Goal: Task Accomplishment & Management: Use online tool/utility

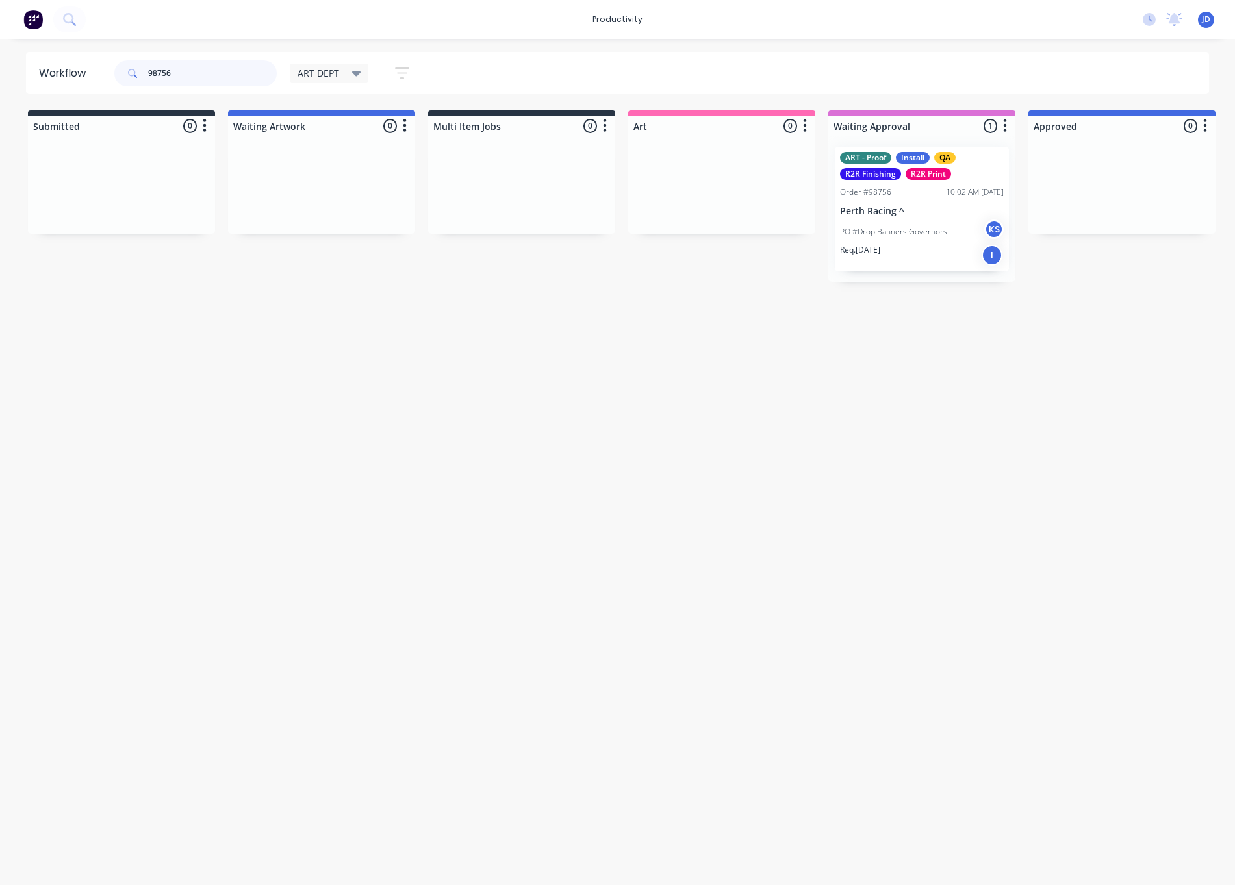
drag, startPoint x: 199, startPoint y: 73, endPoint x: 86, endPoint y: 73, distance: 113.0
click at [86, 73] on header "Workflow 98756 ART DEPT Save new view None edit ART DEPT (Default) edit Banner …" at bounding box center [617, 73] width 1183 height 42
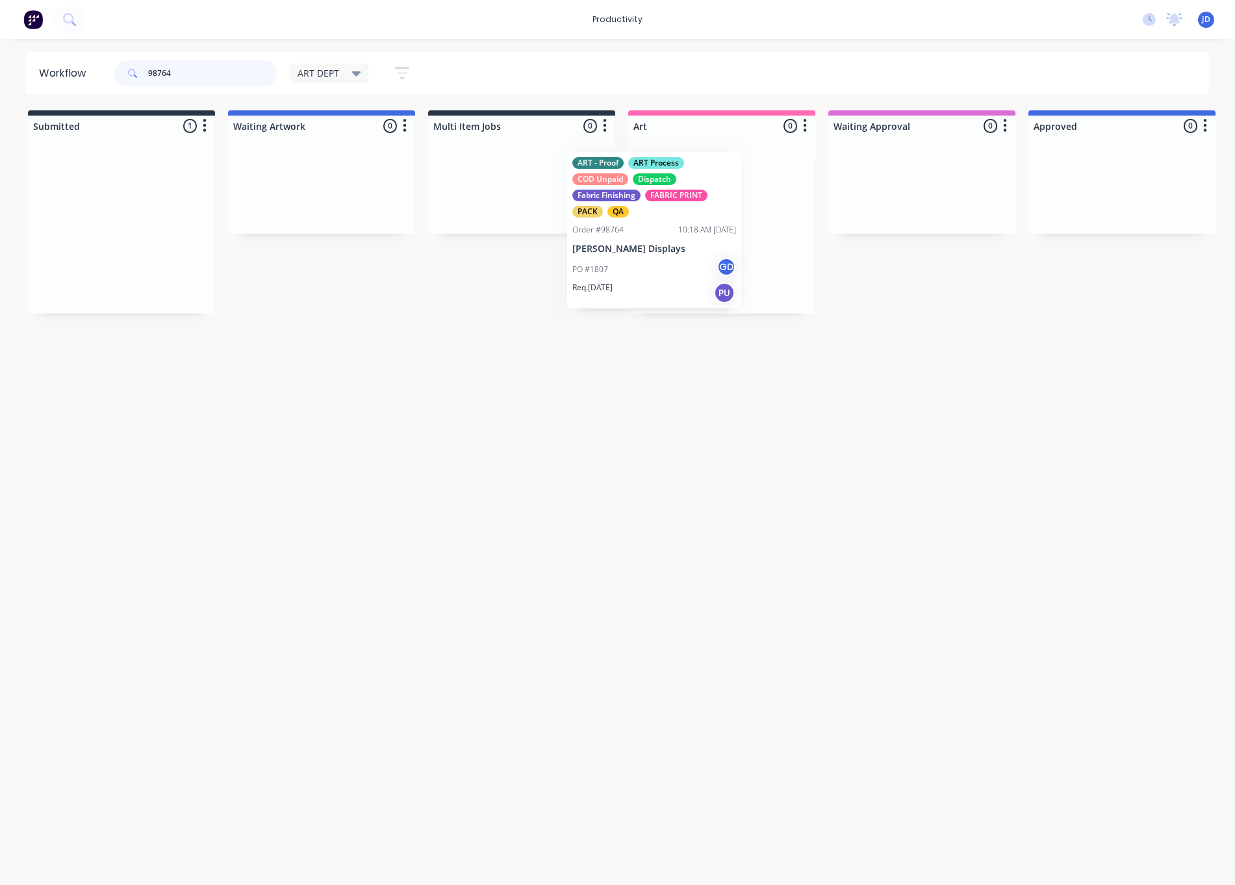
drag, startPoint x: 110, startPoint y: 199, endPoint x: 677, endPoint y: 194, distance: 567.1
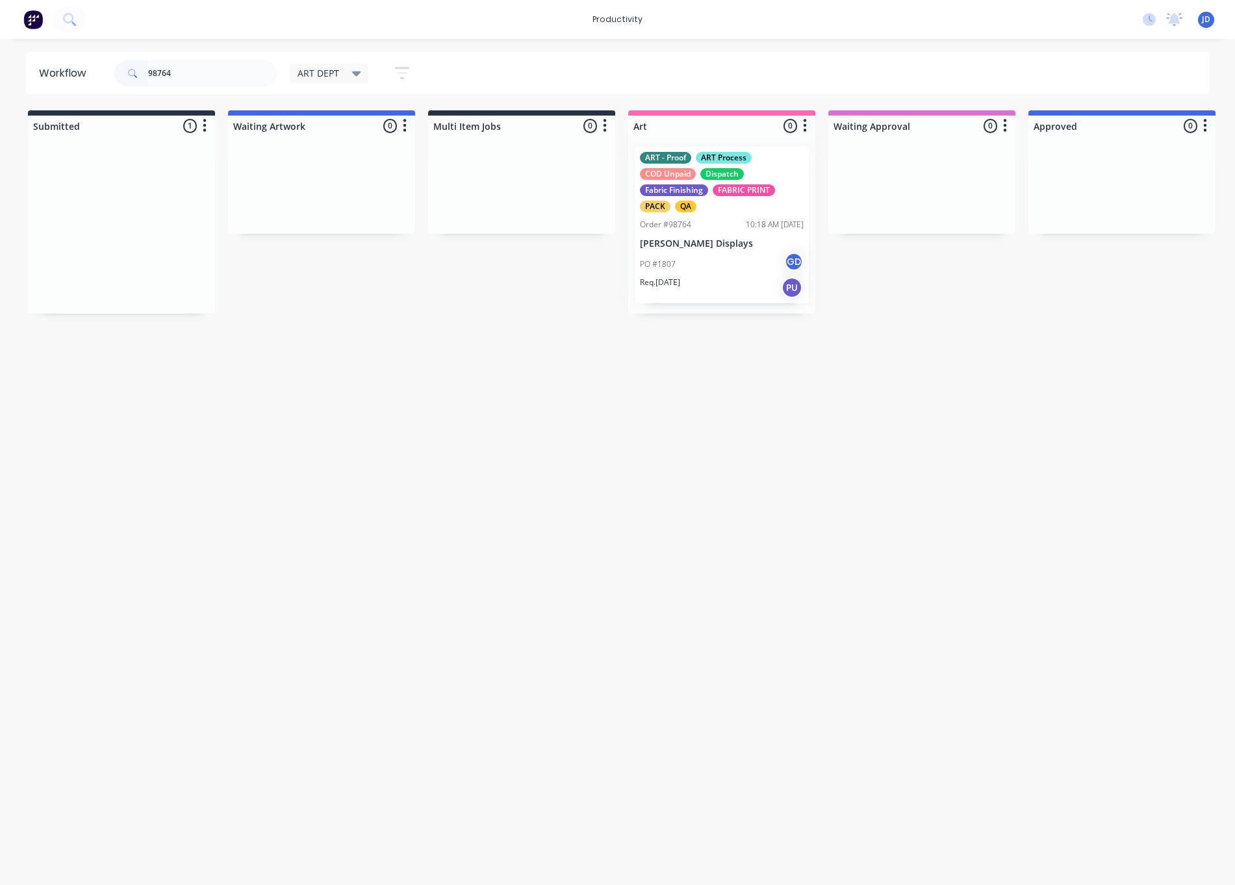
click at [685, 226] on div at bounding box center [721, 224] width 187 height 177
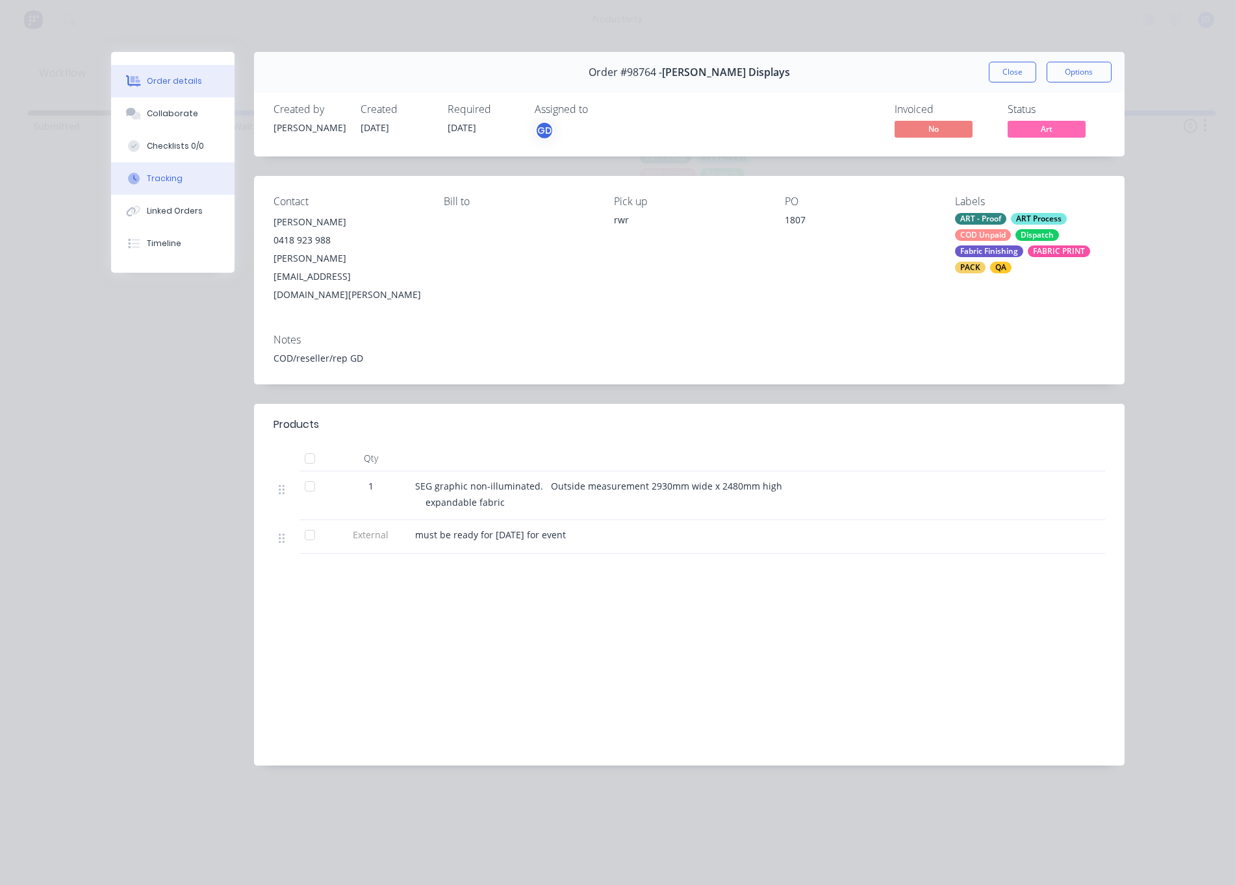
click at [138, 175] on icon at bounding box center [134, 179] width 12 height 12
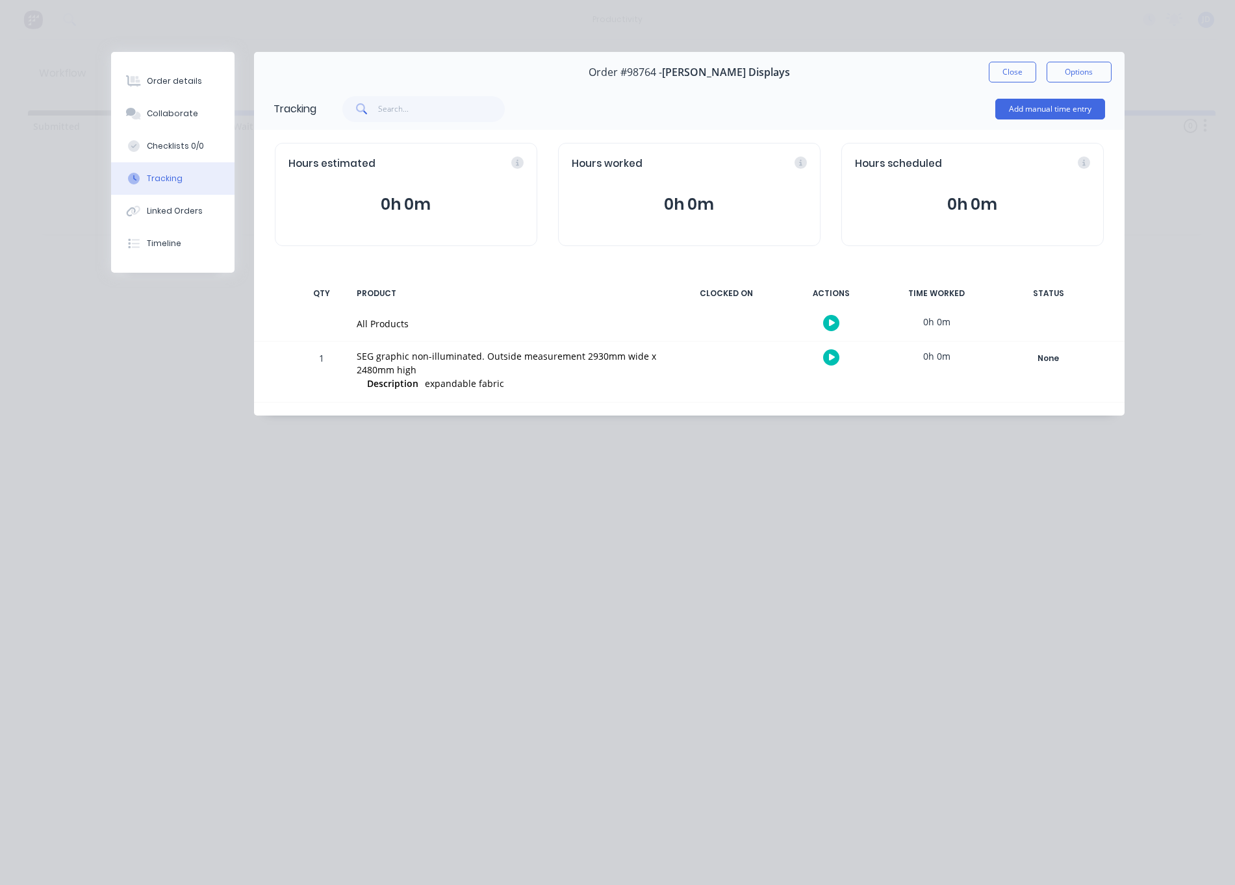
drag, startPoint x: 817, startPoint y: 364, endPoint x: 824, endPoint y: 363, distance: 7.3
click at [817, 364] on div at bounding box center [831, 358] width 97 height 32
click at [824, 363] on button "button" at bounding box center [831, 357] width 16 height 16
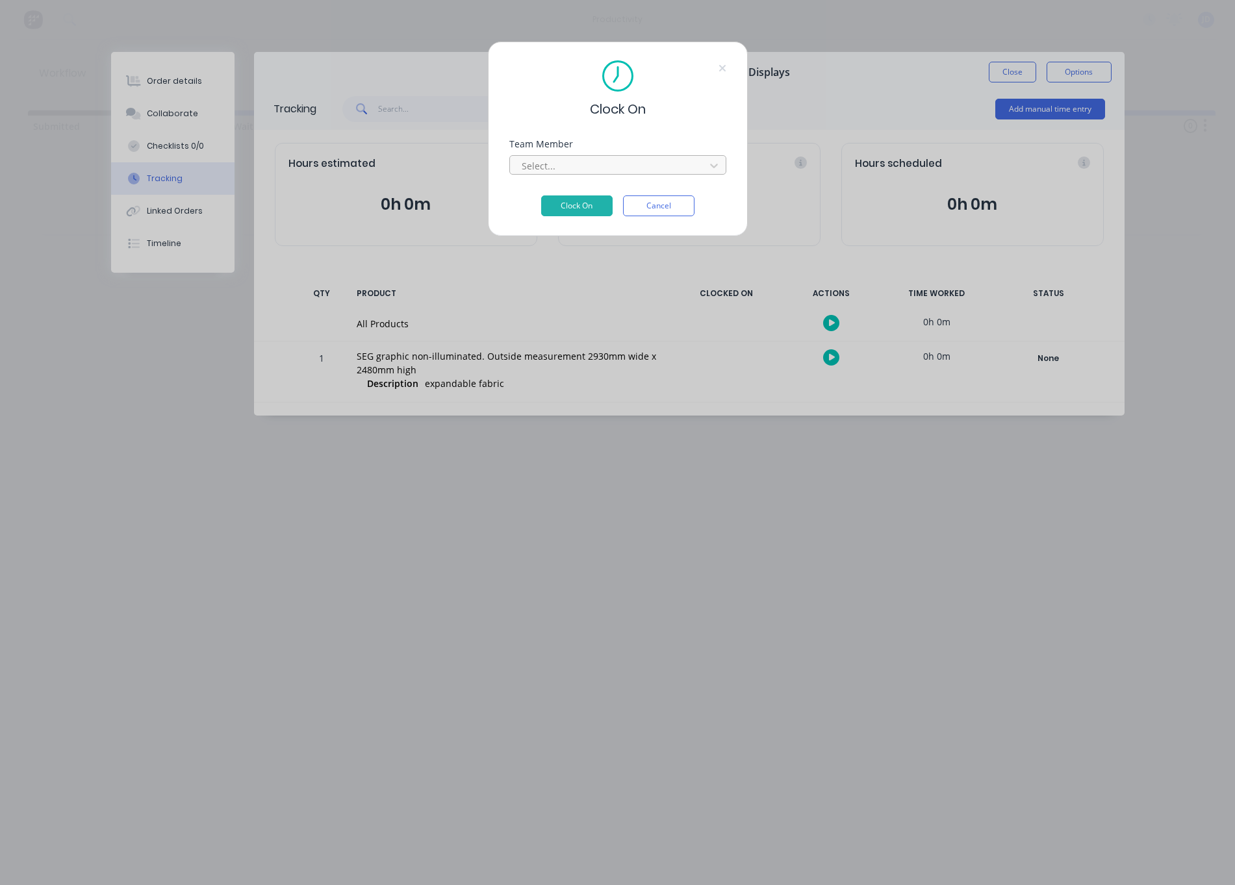
click at [555, 167] on div at bounding box center [609, 166] width 178 height 16
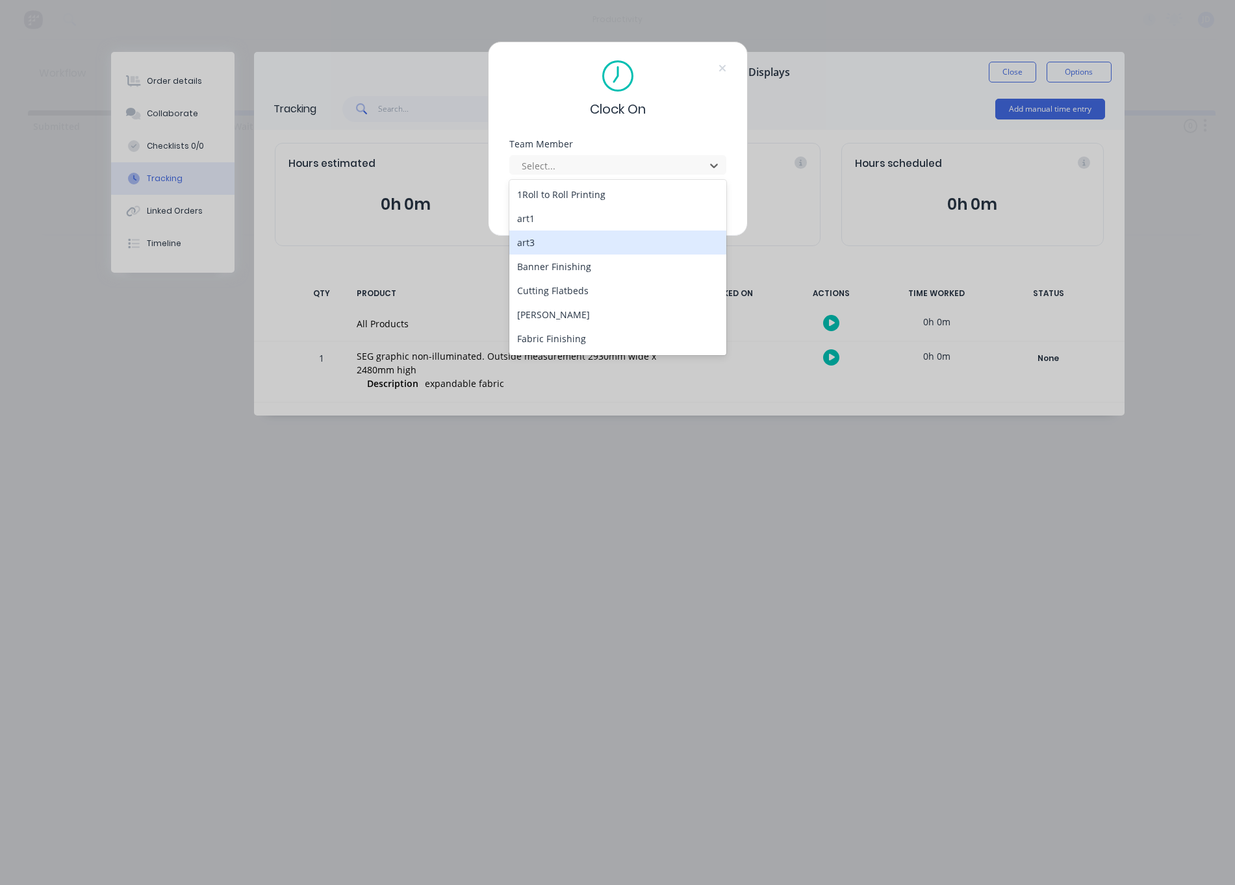
scroll to position [70, 0]
drag, startPoint x: 559, startPoint y: 332, endPoint x: 565, endPoint y: 303, distance: 29.2
click at [559, 333] on div "[PERSON_NAME]" at bounding box center [617, 341] width 217 height 24
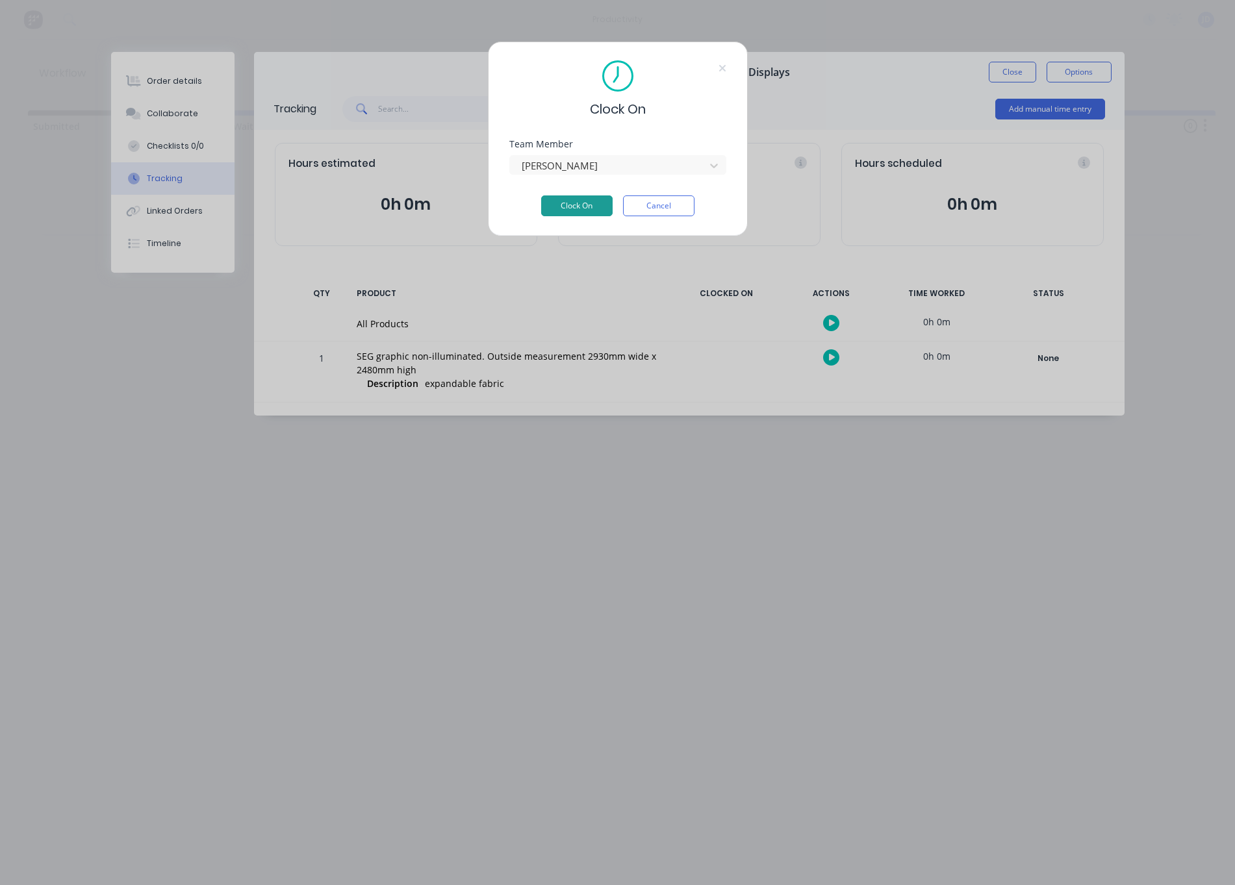
click at [574, 205] on button "Clock On" at bounding box center [576, 206] width 71 height 21
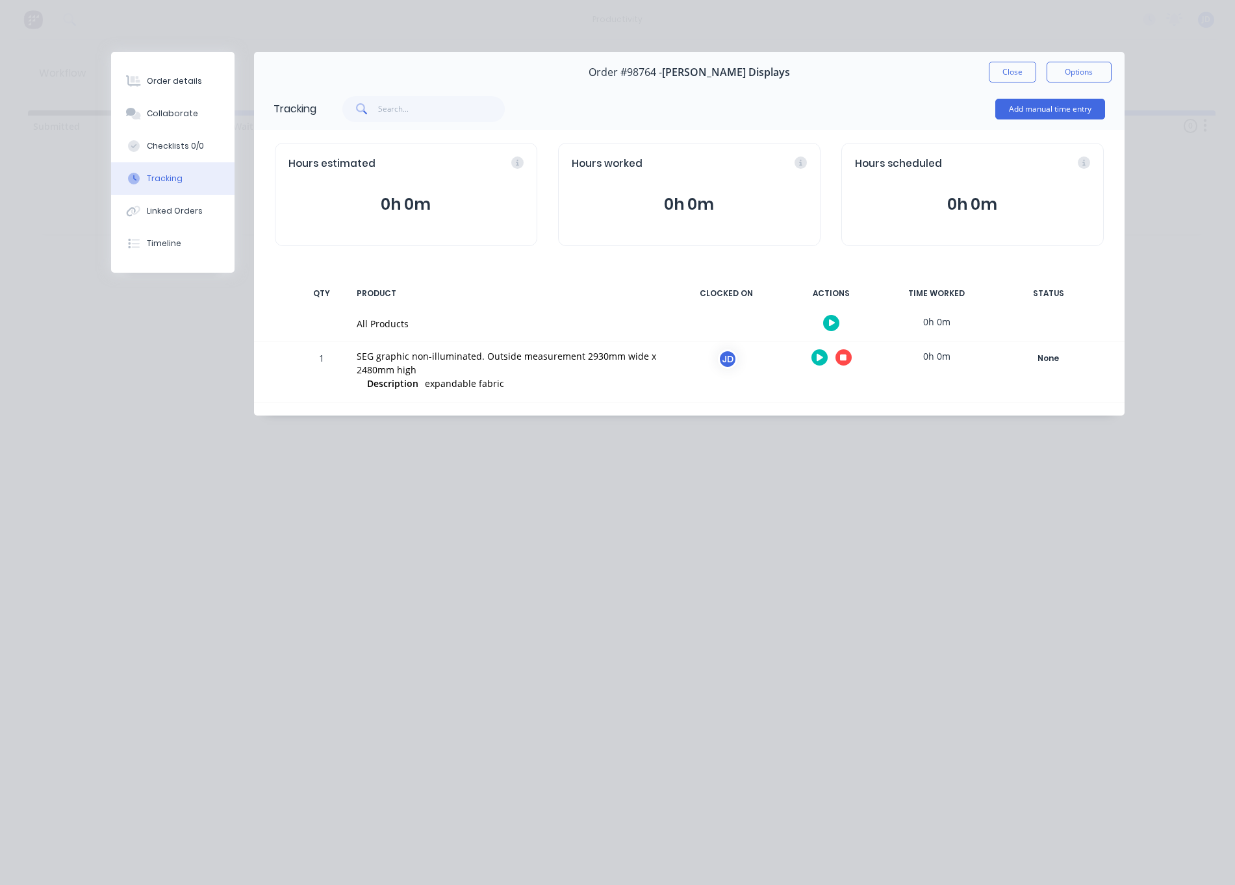
click at [842, 360] on icon "button" at bounding box center [843, 358] width 6 height 6
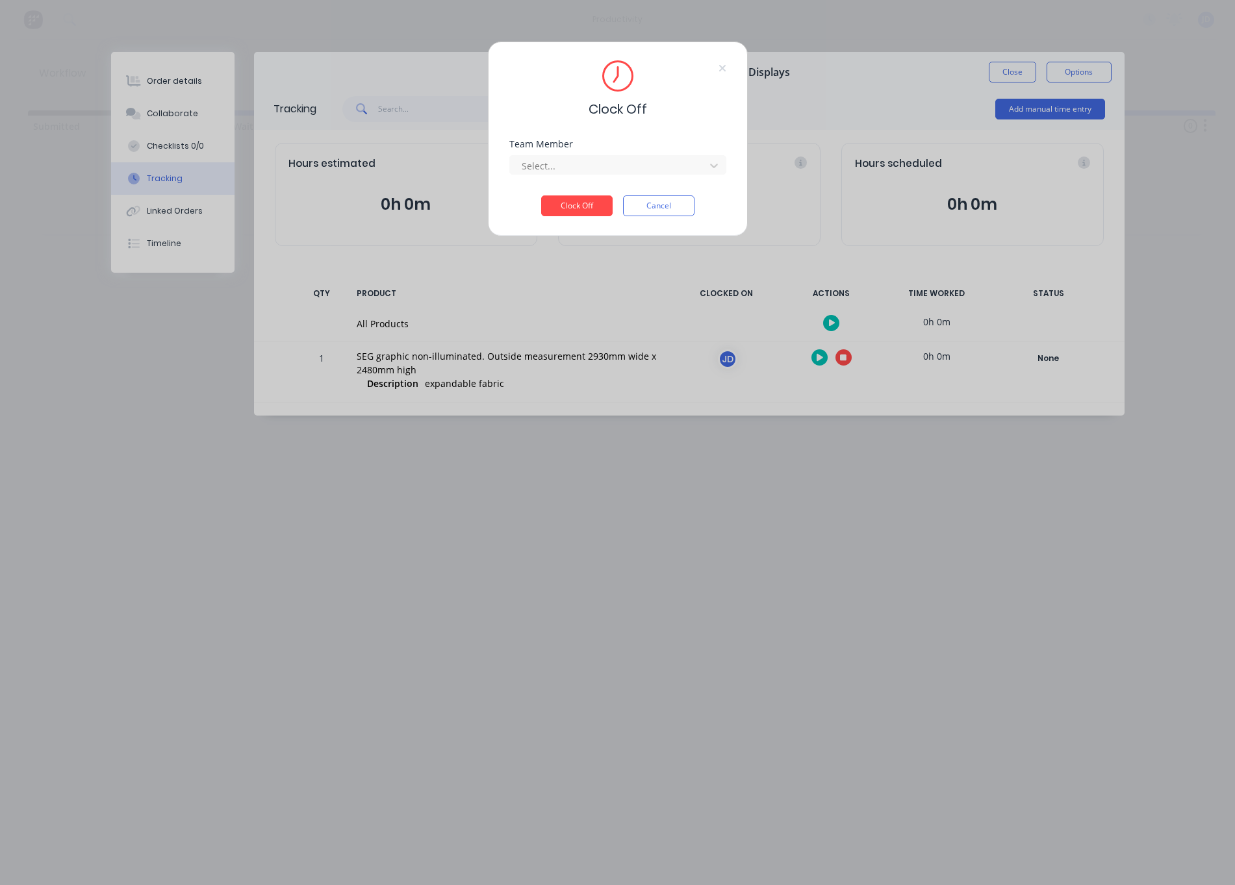
drag, startPoint x: 594, startPoint y: 177, endPoint x: 587, endPoint y: 177, distance: 6.5
click at [594, 178] on div "Team Member Select..." at bounding box center [617, 168] width 217 height 56
click at [578, 170] on div at bounding box center [609, 166] width 178 height 16
click at [557, 197] on div "[PERSON_NAME]" at bounding box center [617, 195] width 217 height 24
click at [559, 203] on button "Clock Off" at bounding box center [576, 206] width 71 height 21
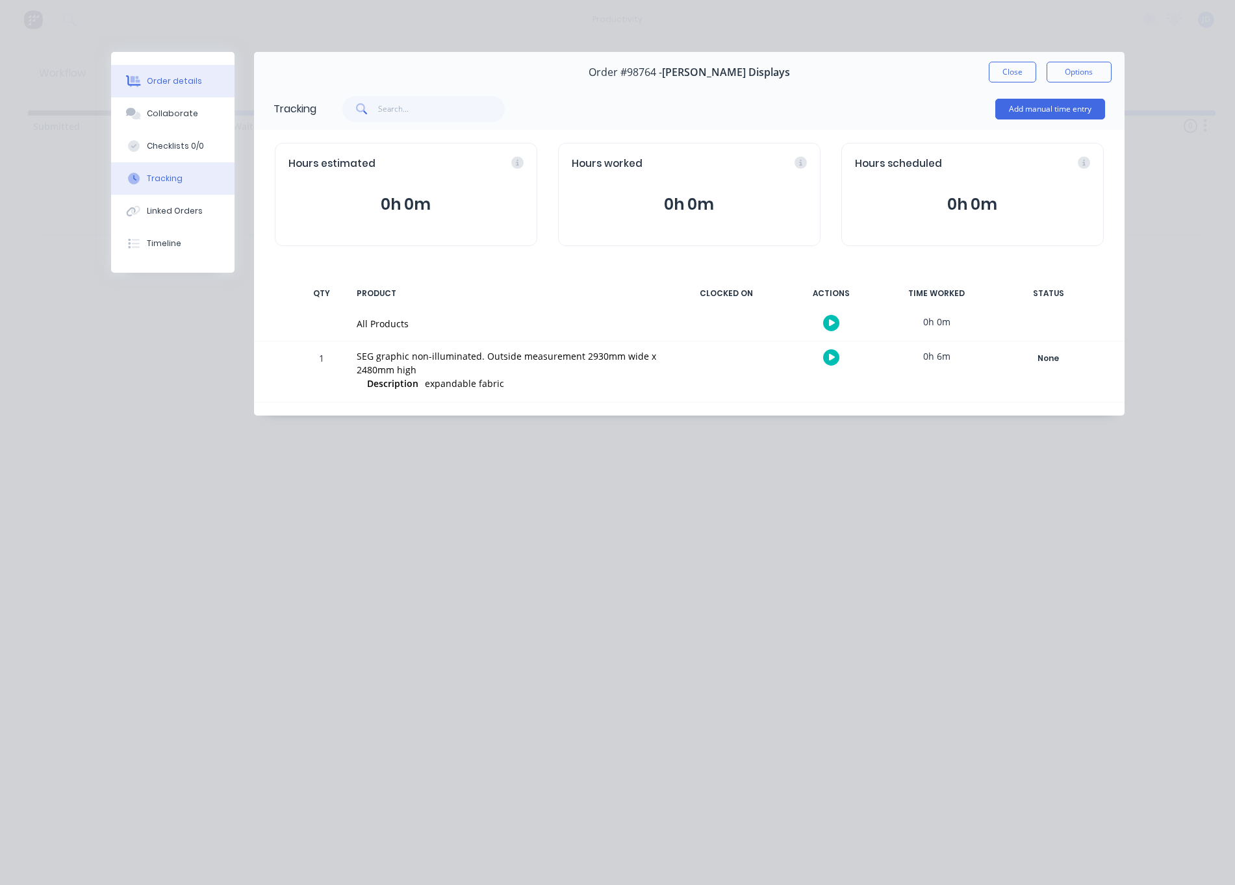
click at [169, 88] on button "Order details" at bounding box center [172, 81] width 123 height 32
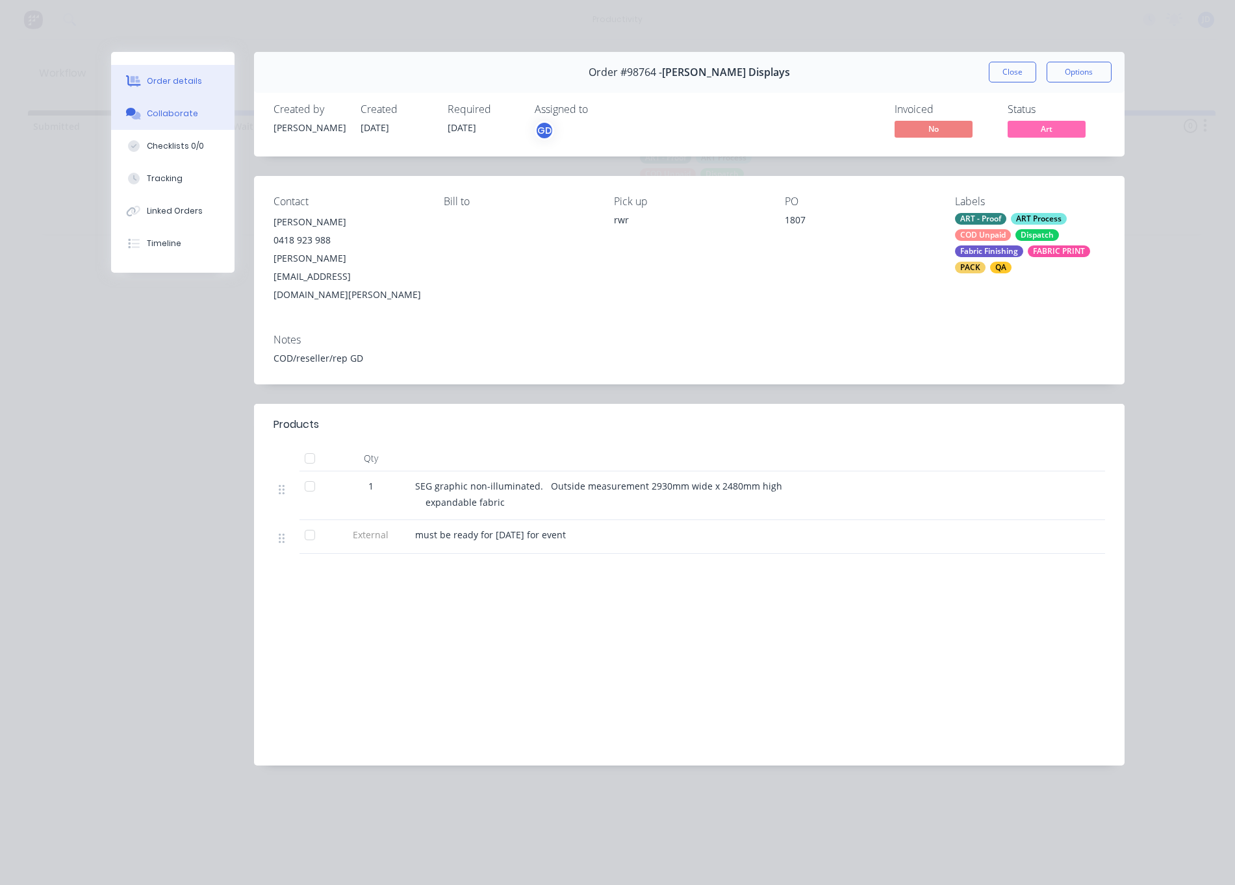
click at [163, 110] on div "Collaborate" at bounding box center [172, 114] width 51 height 12
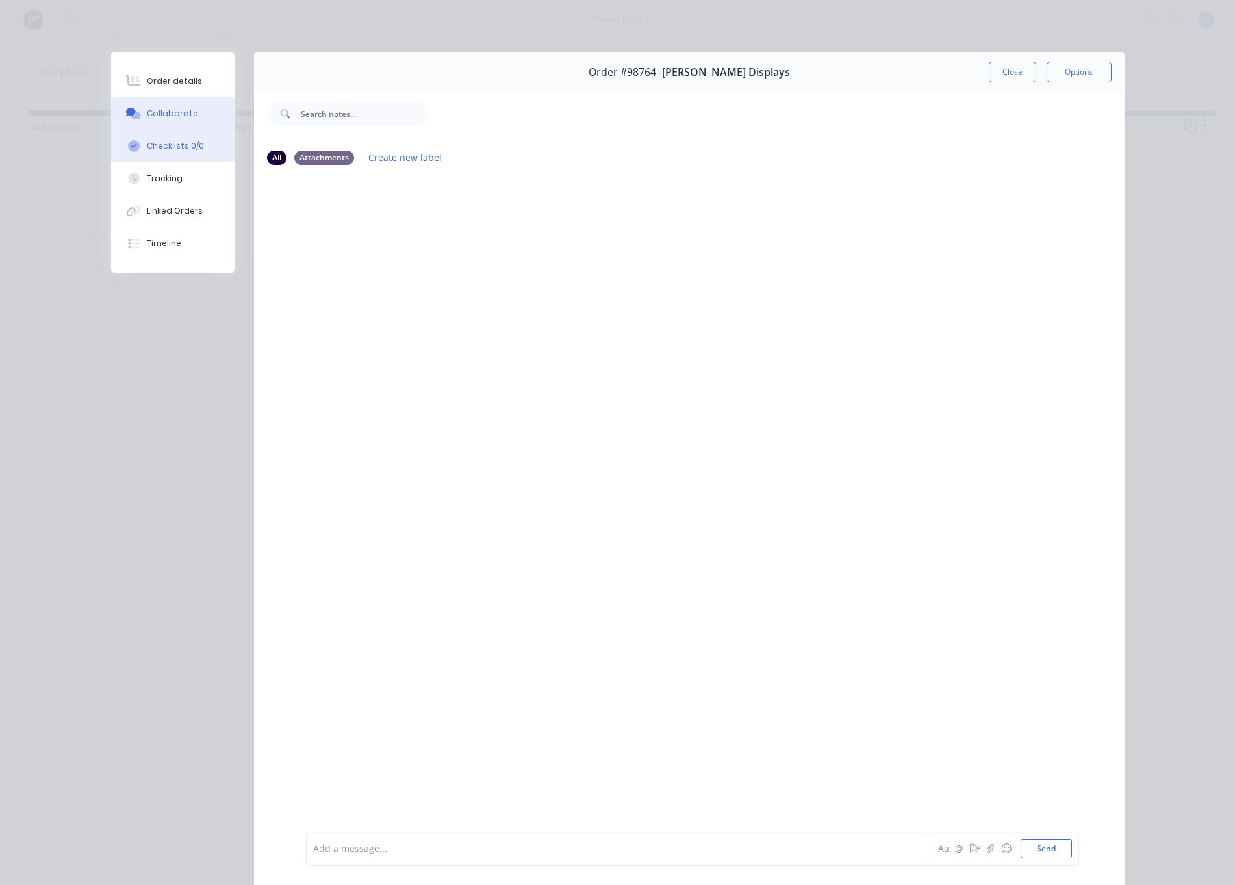
drag, startPoint x: 170, startPoint y: 150, endPoint x: 168, endPoint y: 160, distance: 10.6
click at [169, 150] on div "Checklists 0/0" at bounding box center [175, 146] width 57 height 12
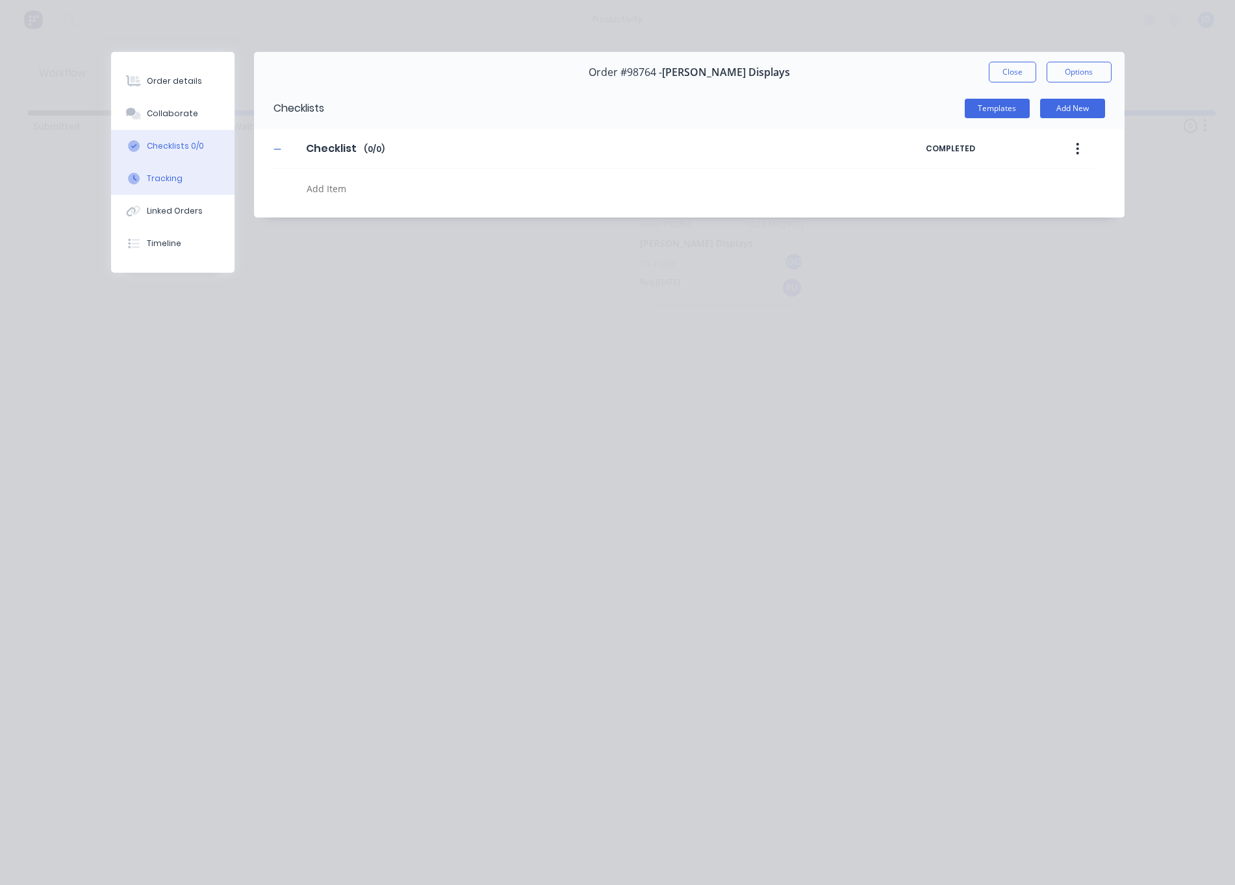
click at [167, 186] on button "Tracking" at bounding box center [172, 178] width 123 height 32
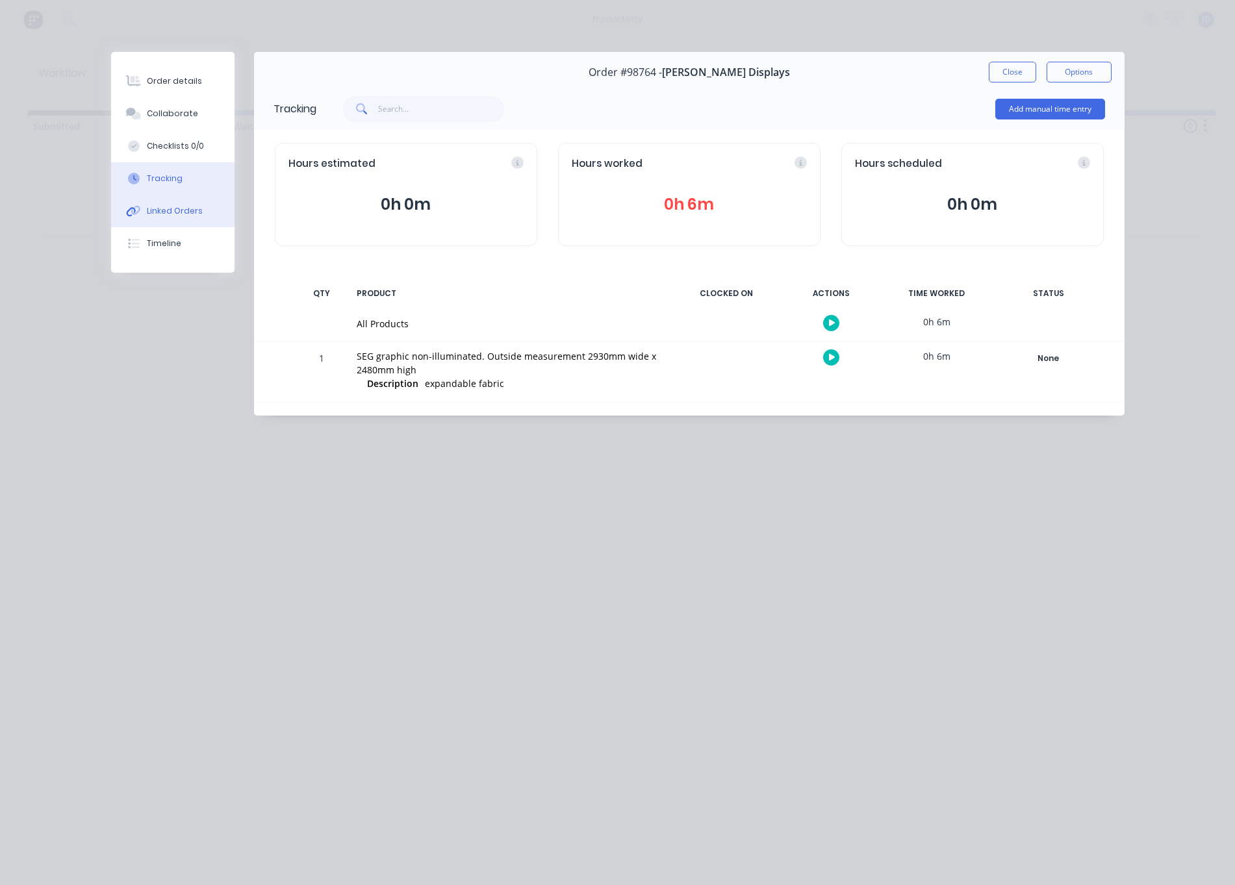
click at [173, 216] on div "Linked Orders" at bounding box center [175, 211] width 56 height 12
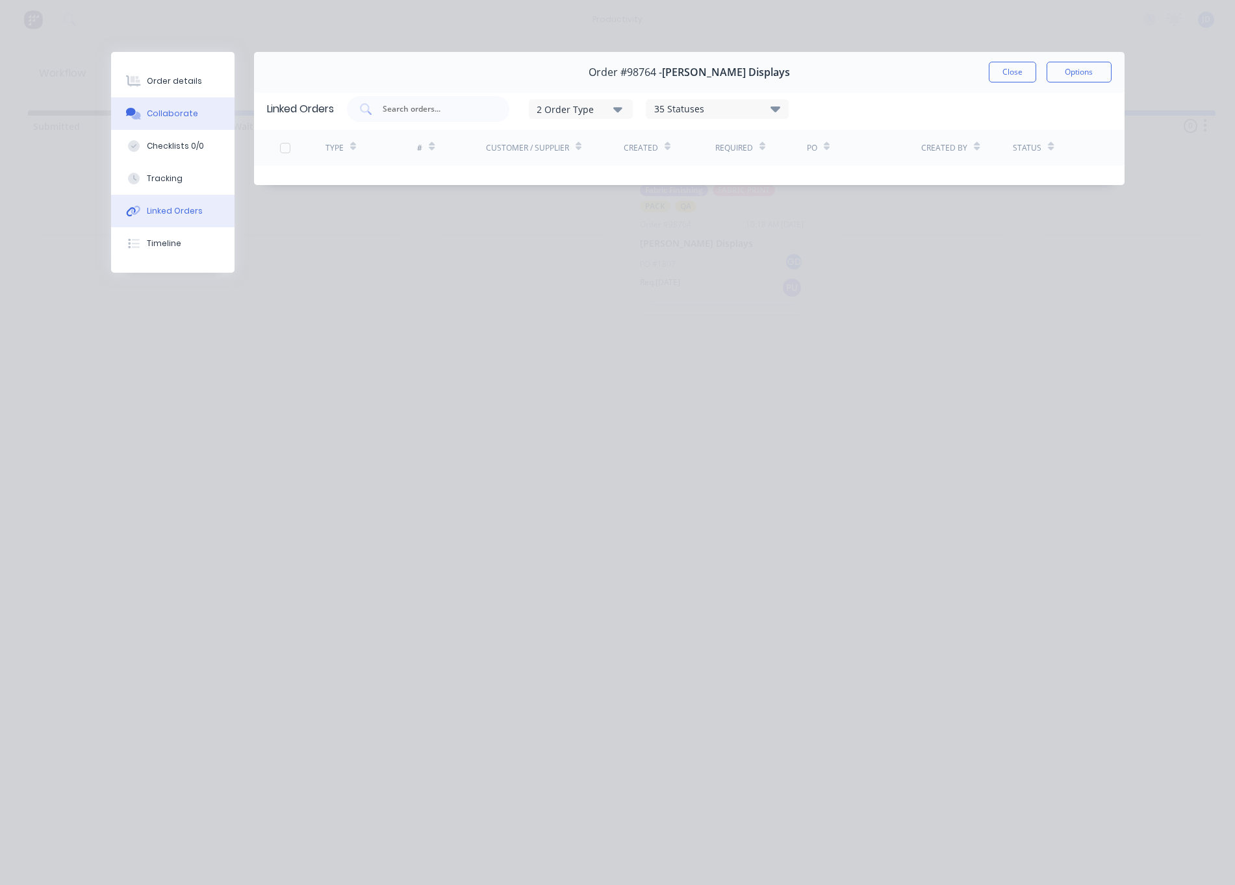
click at [173, 110] on div "Collaborate" at bounding box center [172, 114] width 51 height 12
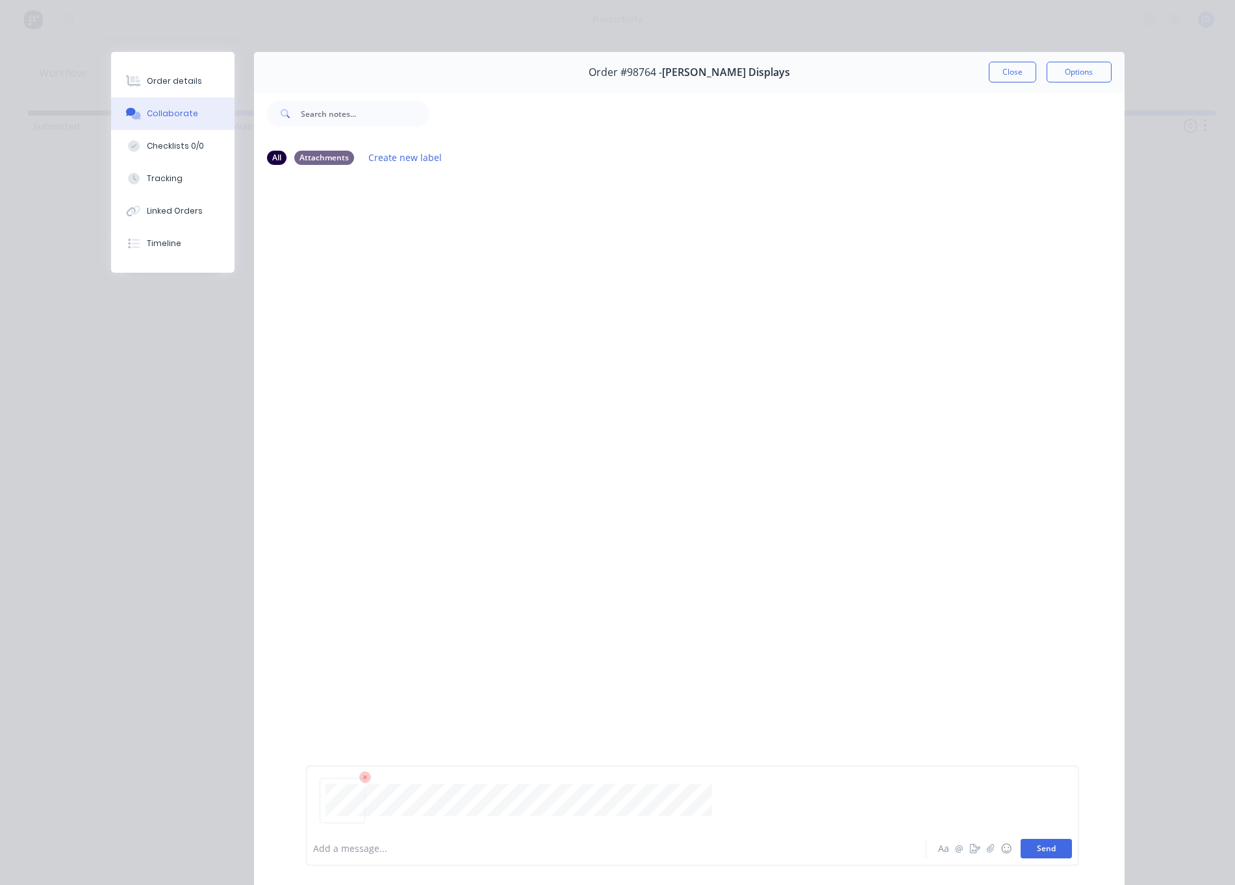
click at [1041, 852] on button "Send" at bounding box center [1045, 848] width 51 height 19
click at [1018, 69] on button "Close" at bounding box center [1012, 72] width 47 height 21
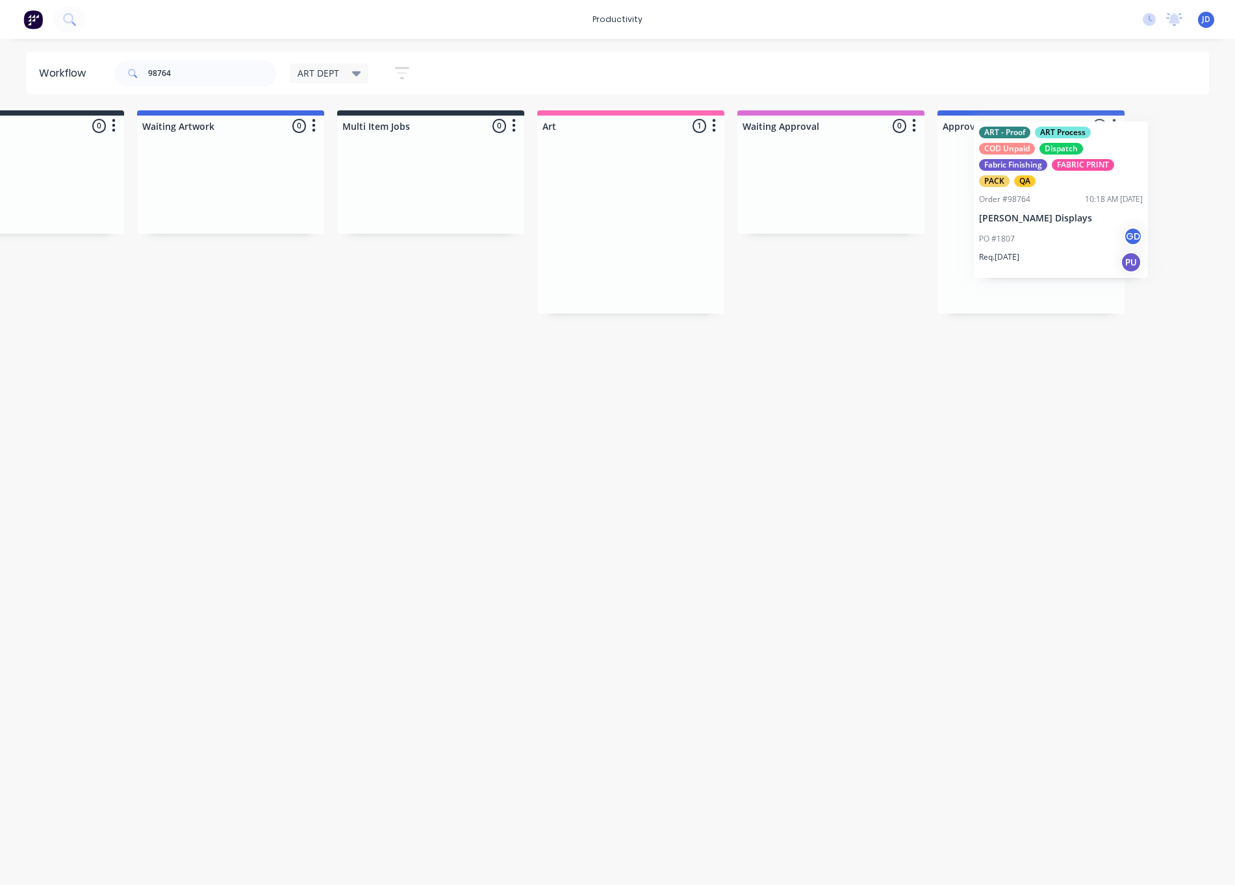
scroll to position [0, 134]
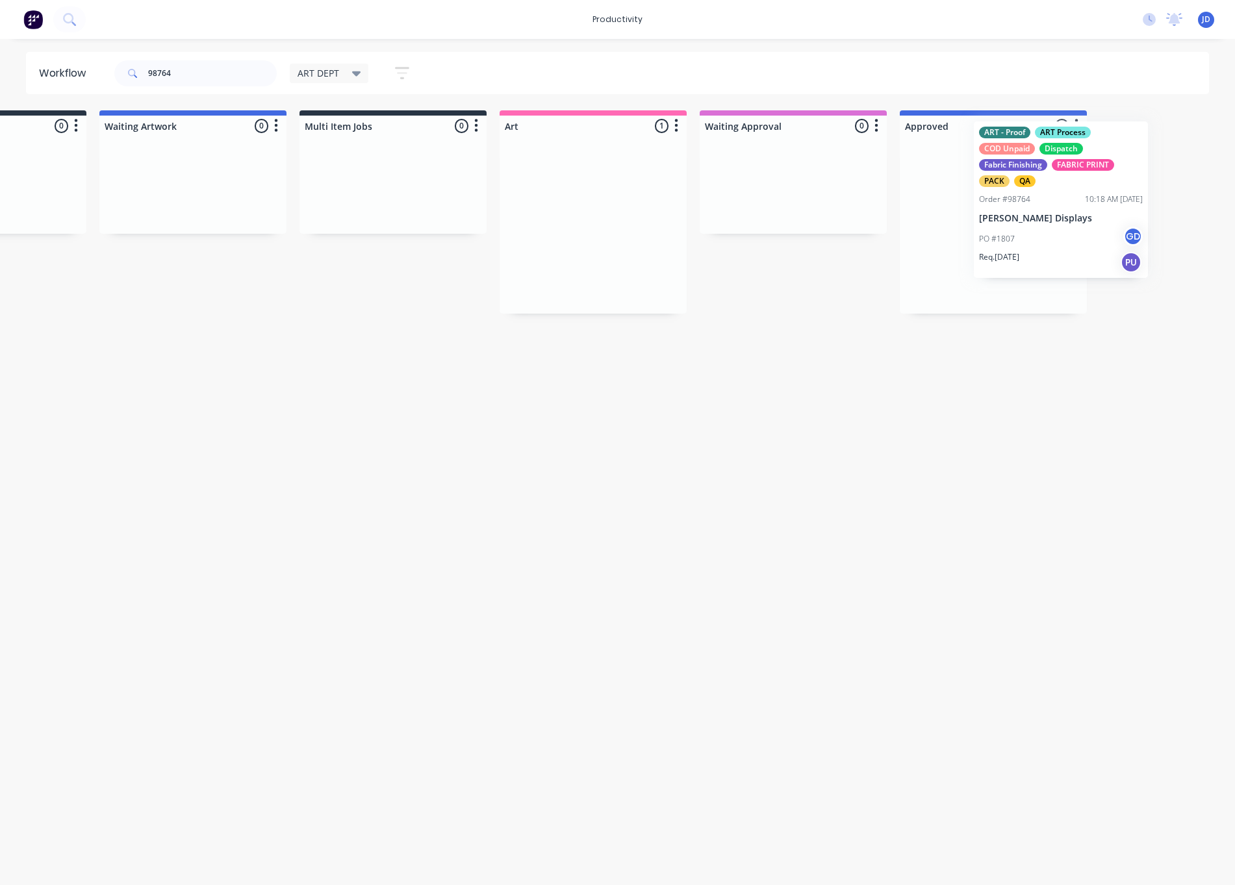
drag, startPoint x: 706, startPoint y: 216, endPoint x: 1031, endPoint y: 207, distance: 325.5
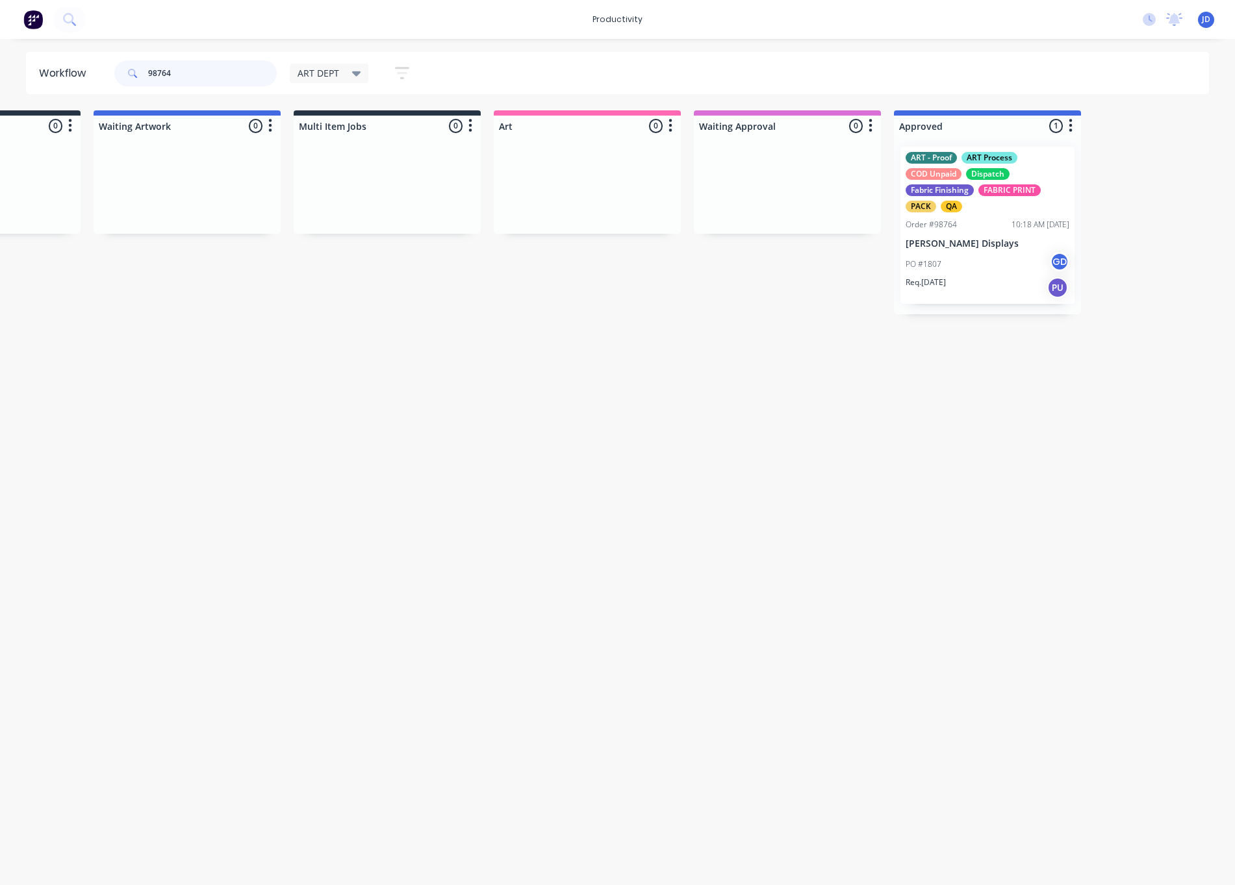
click at [141, 66] on div "98764" at bounding box center [195, 73] width 162 height 26
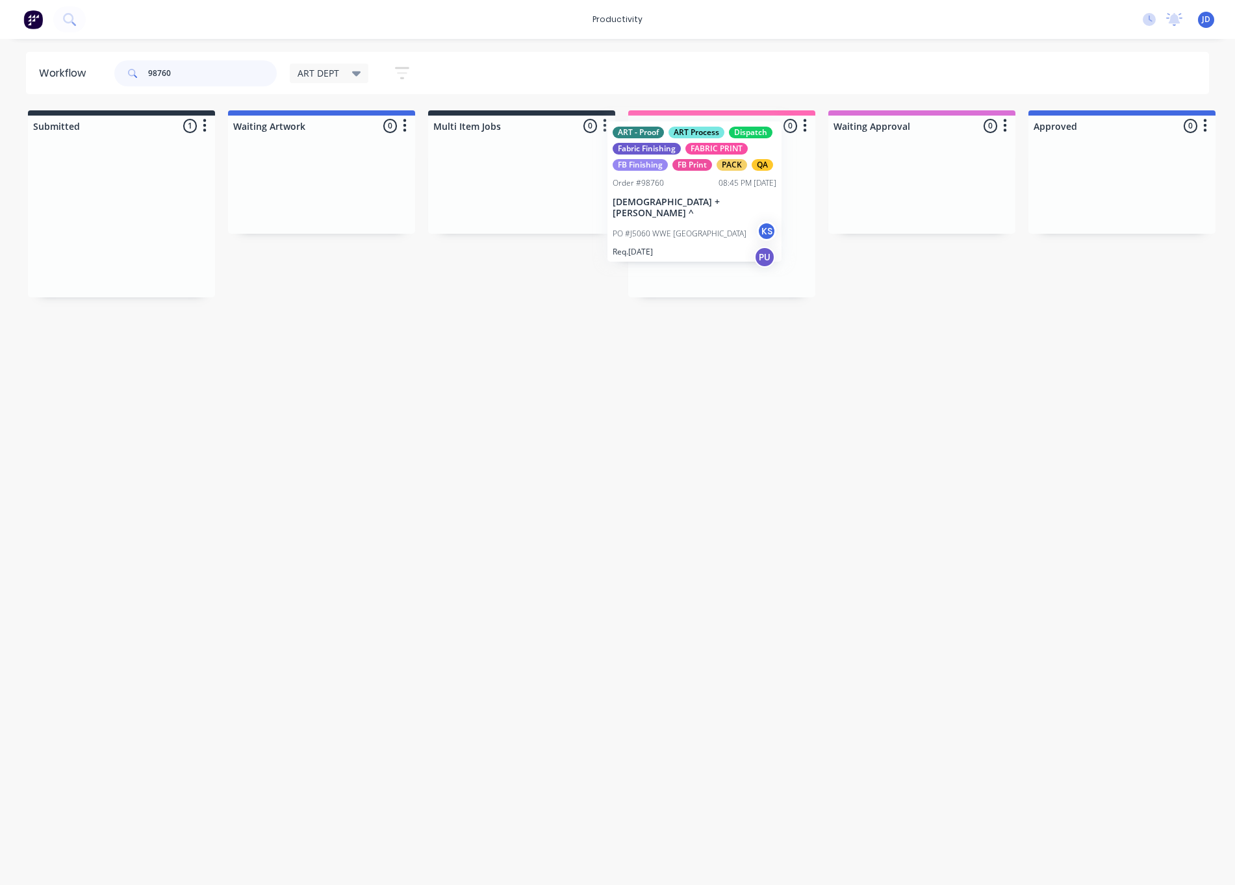
drag, startPoint x: 149, startPoint y: 243, endPoint x: 731, endPoint y: 218, distance: 581.9
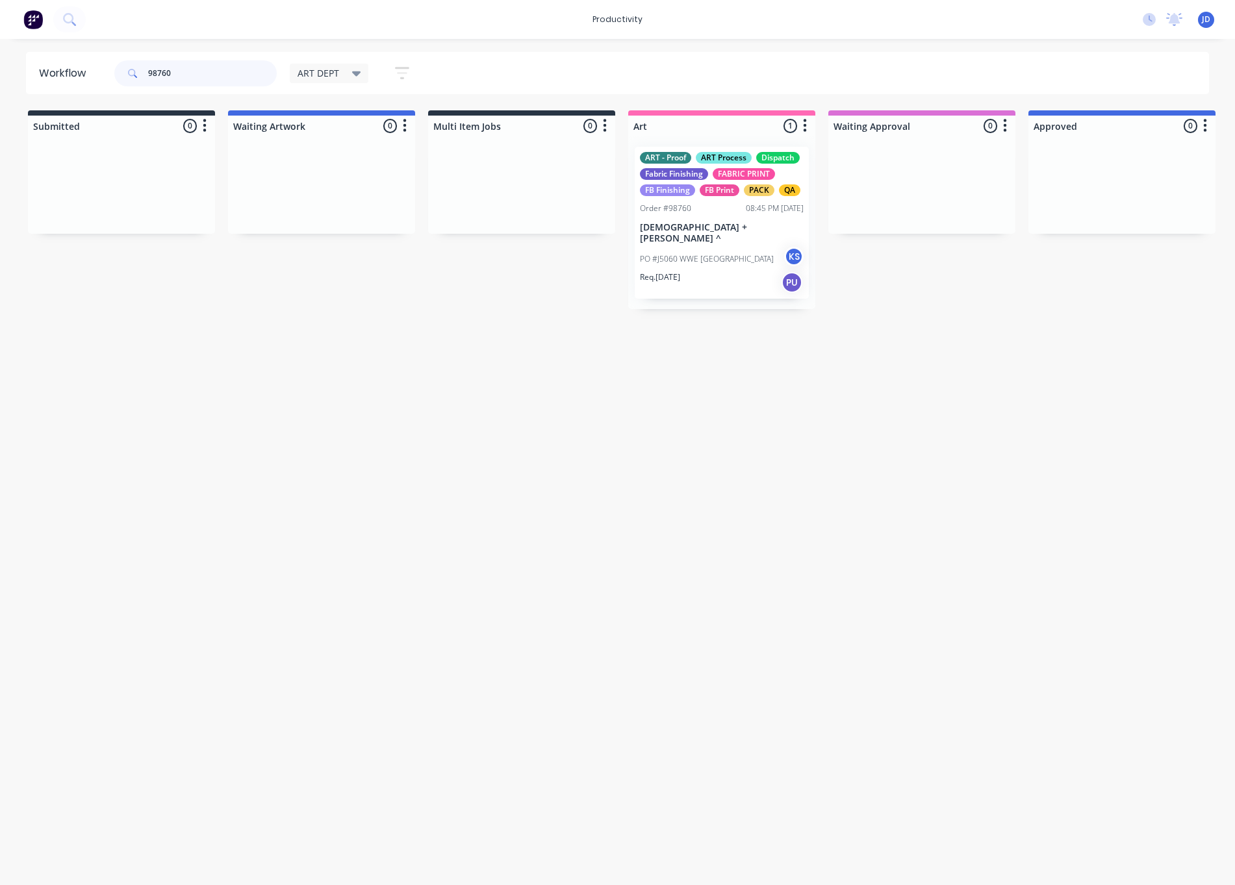
drag, startPoint x: 224, startPoint y: 74, endPoint x: 95, endPoint y: 66, distance: 129.5
click at [95, 66] on header "Workflow 98760 ART DEPT Save new view None edit ART DEPT (Default) edit Banner …" at bounding box center [617, 73] width 1183 height 42
type input "98770"
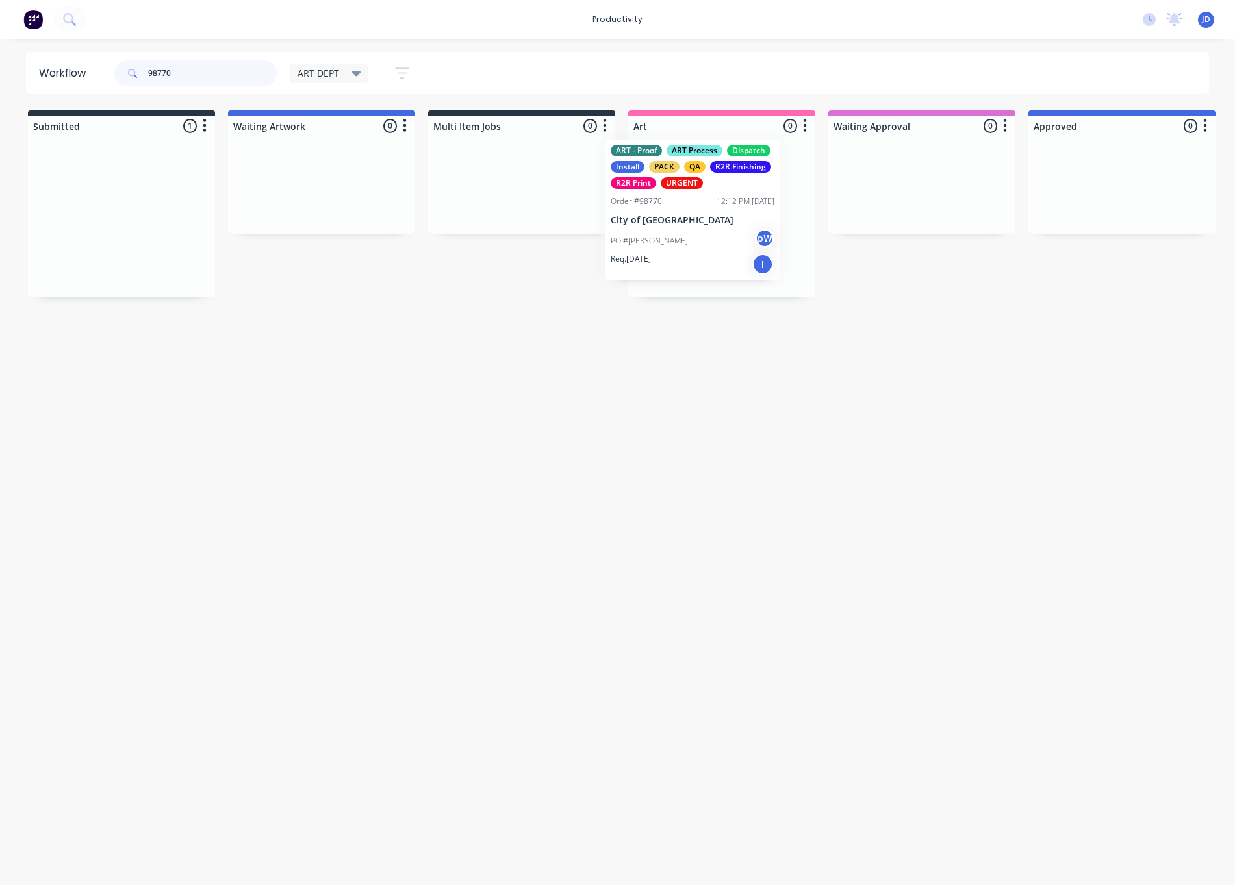
drag, startPoint x: 164, startPoint y: 218, endPoint x: 733, endPoint y: 211, distance: 569.7
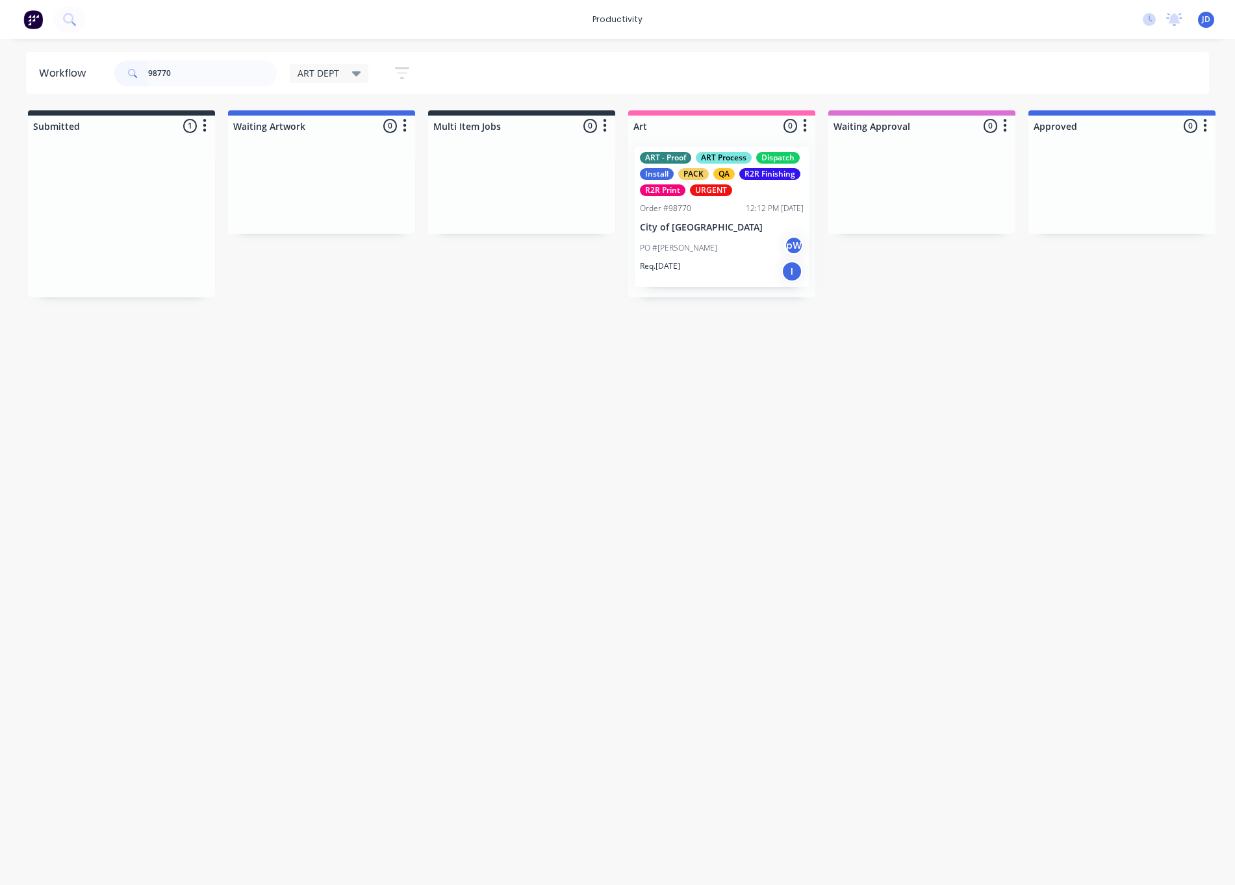
click at [726, 229] on div at bounding box center [721, 216] width 187 height 161
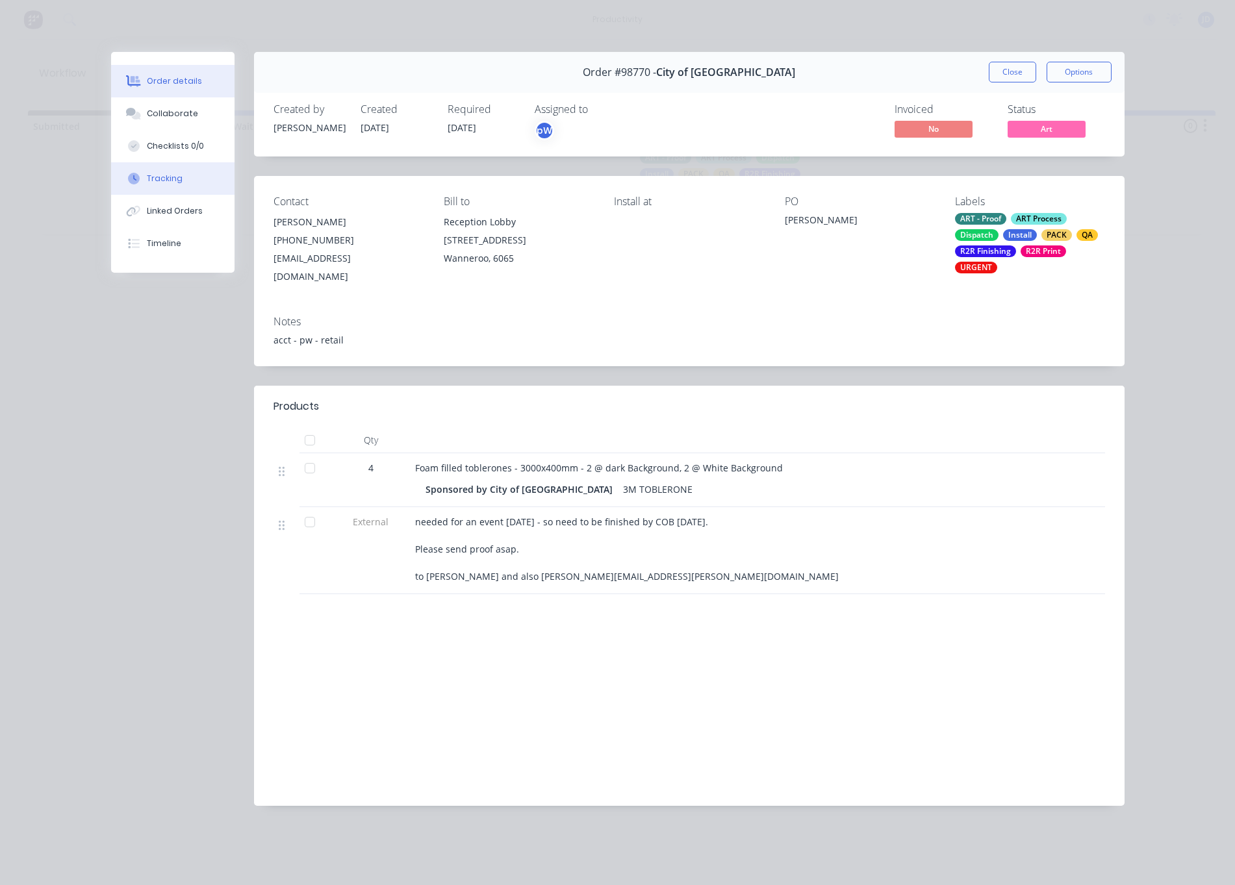
click at [135, 183] on icon at bounding box center [134, 179] width 12 height 12
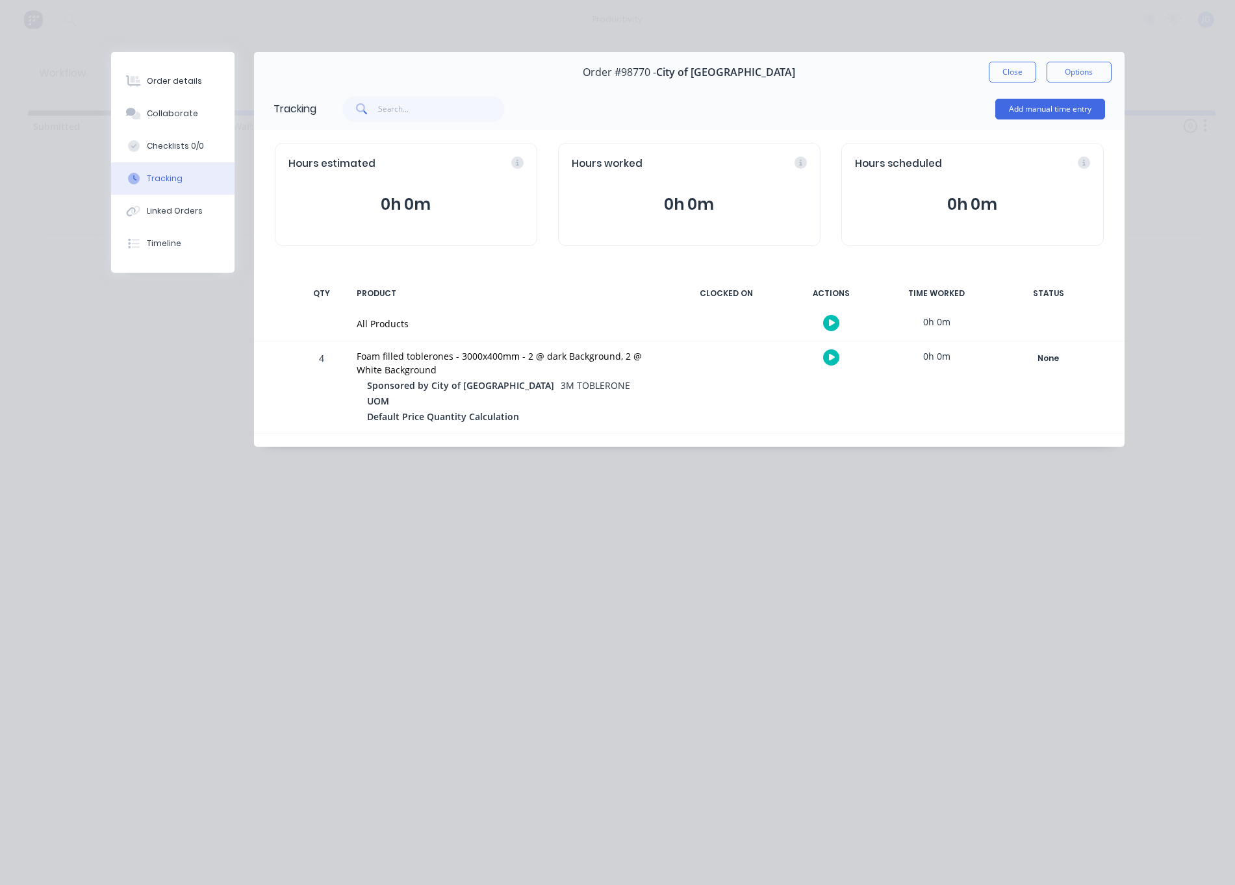
click at [813, 349] on div at bounding box center [831, 358] width 97 height 32
click at [818, 354] on div at bounding box center [831, 358] width 97 height 32
click at [826, 354] on button "button" at bounding box center [831, 357] width 16 height 16
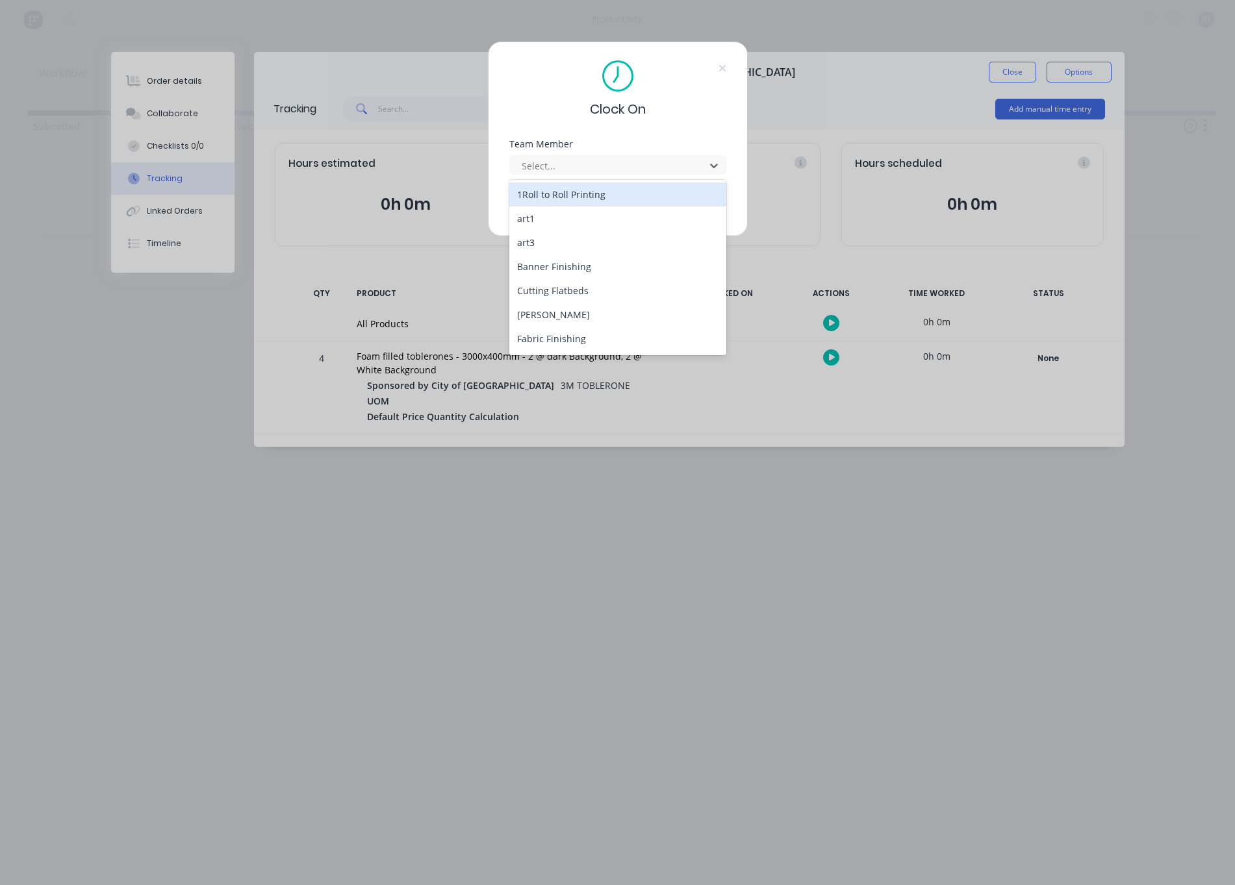
drag, startPoint x: 536, startPoint y: 170, endPoint x: 532, endPoint y: 190, distance: 19.9
click at [536, 170] on div "Select..." at bounding box center [609, 166] width 175 height 14
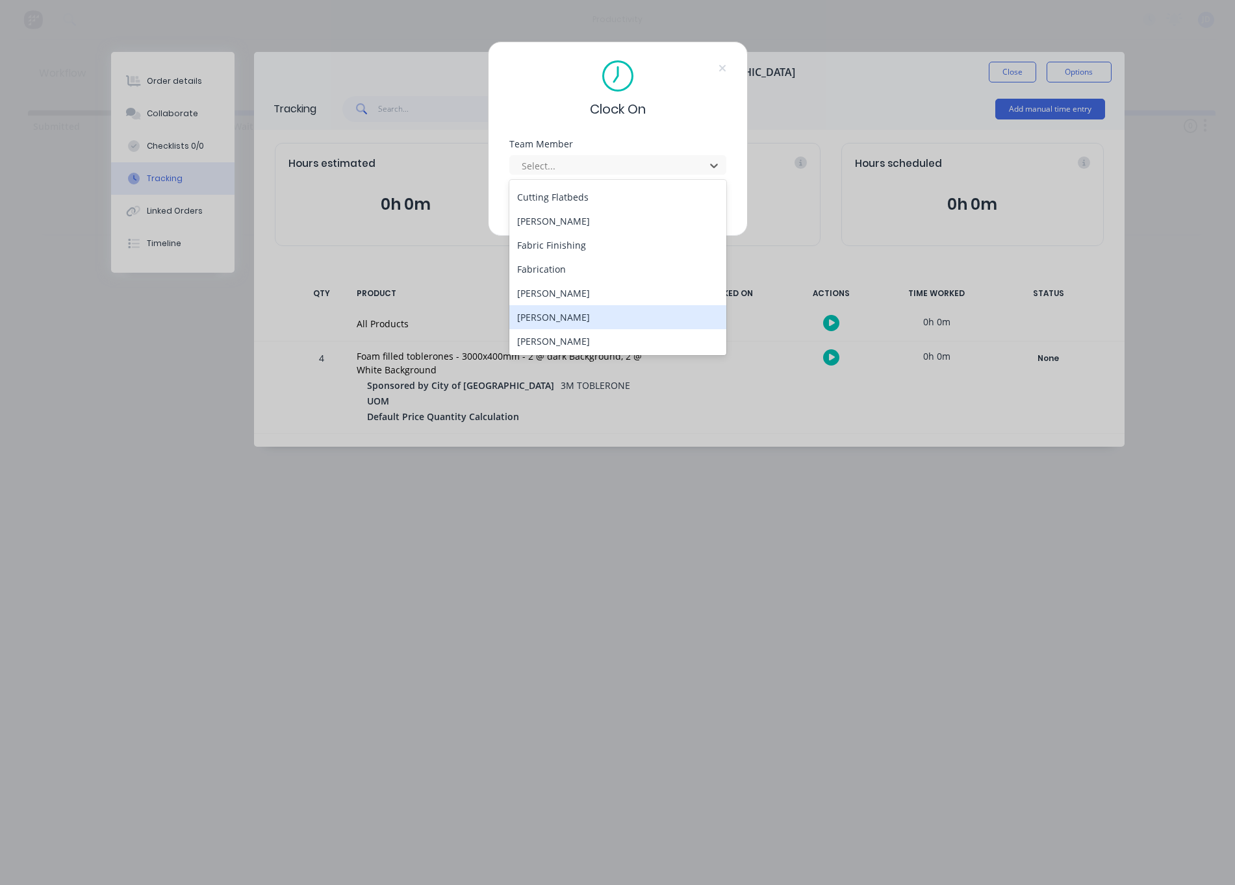
scroll to position [105, 0]
drag, startPoint x: 547, startPoint y: 309, endPoint x: 550, endPoint y: 288, distance: 21.0
click at [547, 308] on div "[PERSON_NAME]" at bounding box center [617, 306] width 217 height 24
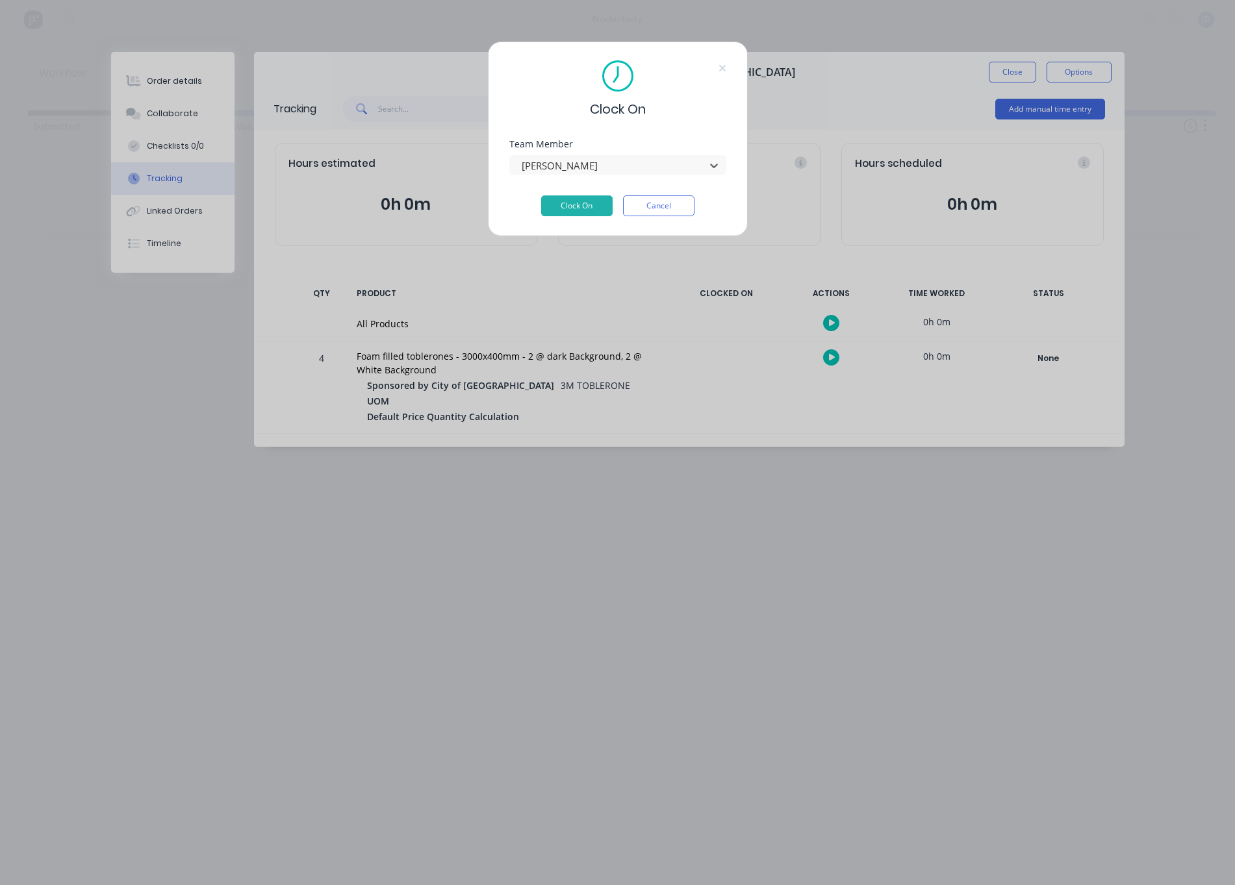
click at [568, 192] on div "Team Member option [PERSON_NAME], selected. [PERSON_NAME]" at bounding box center [617, 168] width 217 height 56
click at [568, 199] on button "Clock On" at bounding box center [576, 206] width 71 height 21
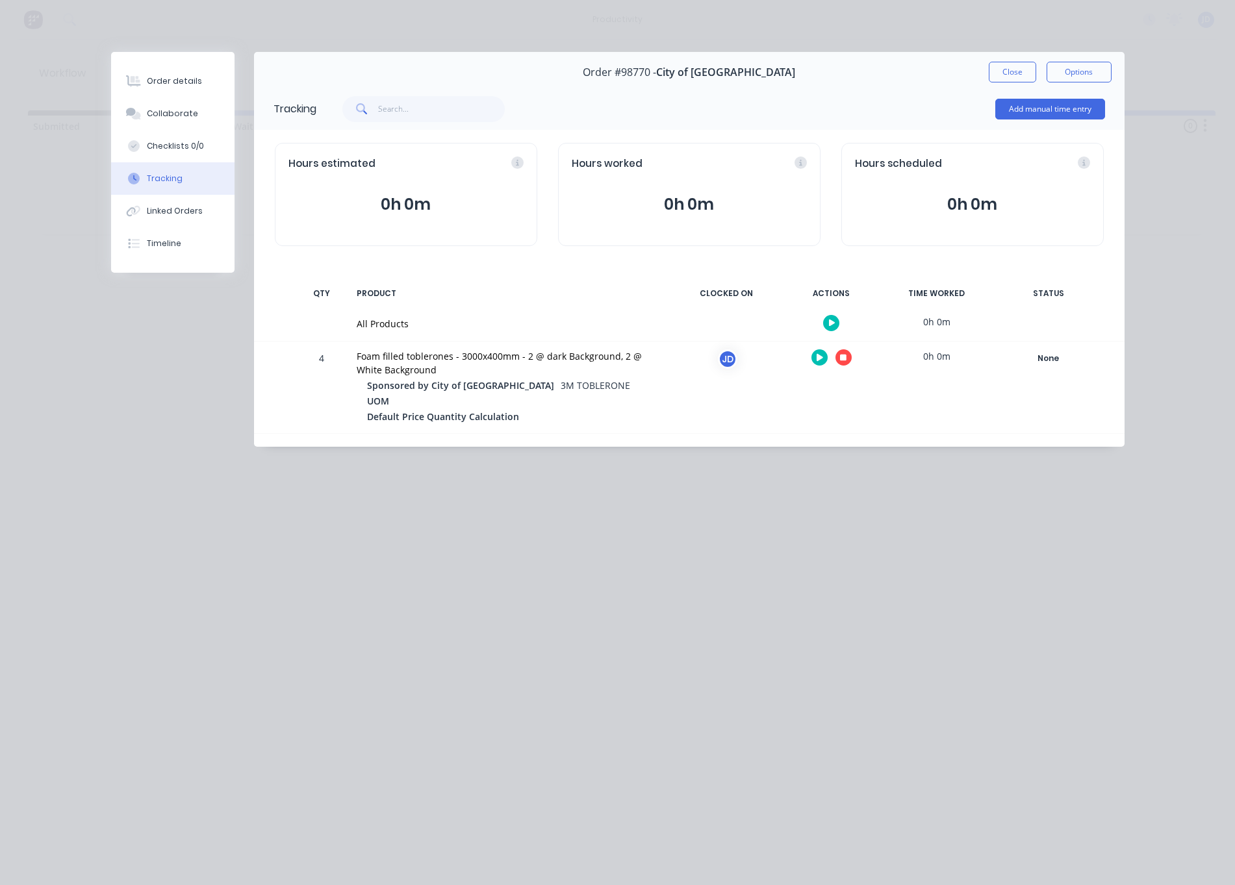
click at [839, 359] on button "button" at bounding box center [843, 357] width 16 height 16
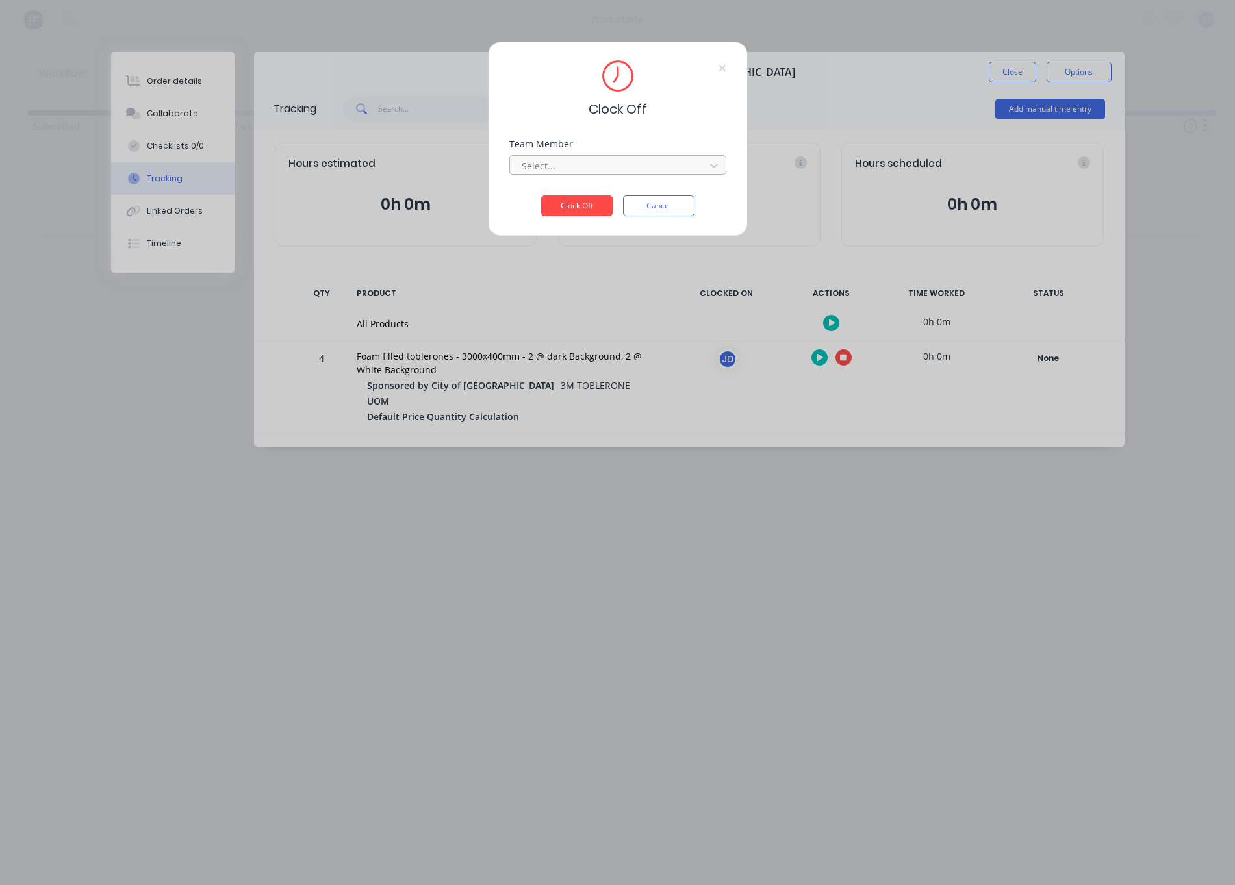
click at [624, 164] on div at bounding box center [609, 166] width 178 height 16
click at [551, 198] on div "[PERSON_NAME]" at bounding box center [617, 195] width 217 height 24
drag, startPoint x: 563, startPoint y: 208, endPoint x: 676, endPoint y: 174, distance: 118.0
click at [563, 208] on button "Clock Off" at bounding box center [576, 206] width 71 height 21
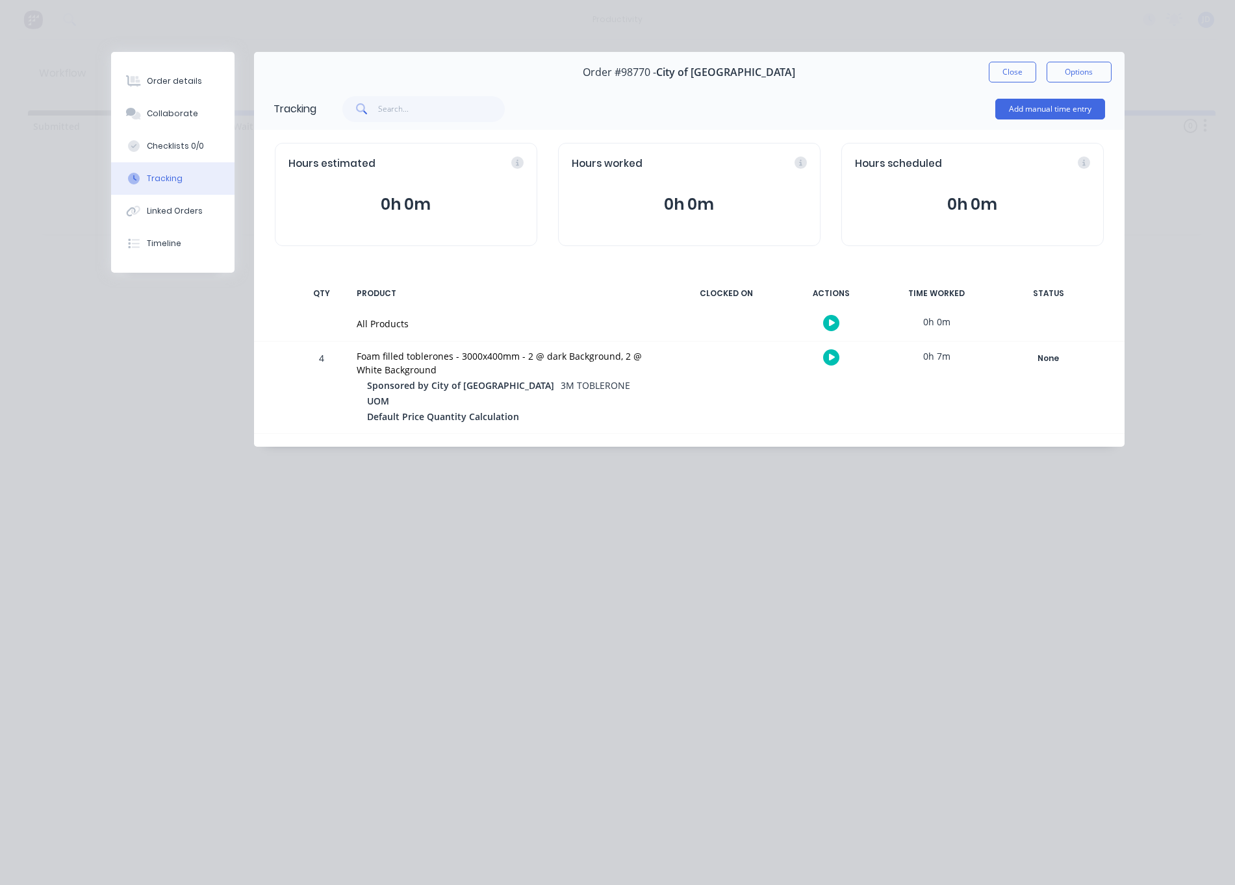
click at [1003, 68] on button "Close" at bounding box center [1012, 72] width 47 height 21
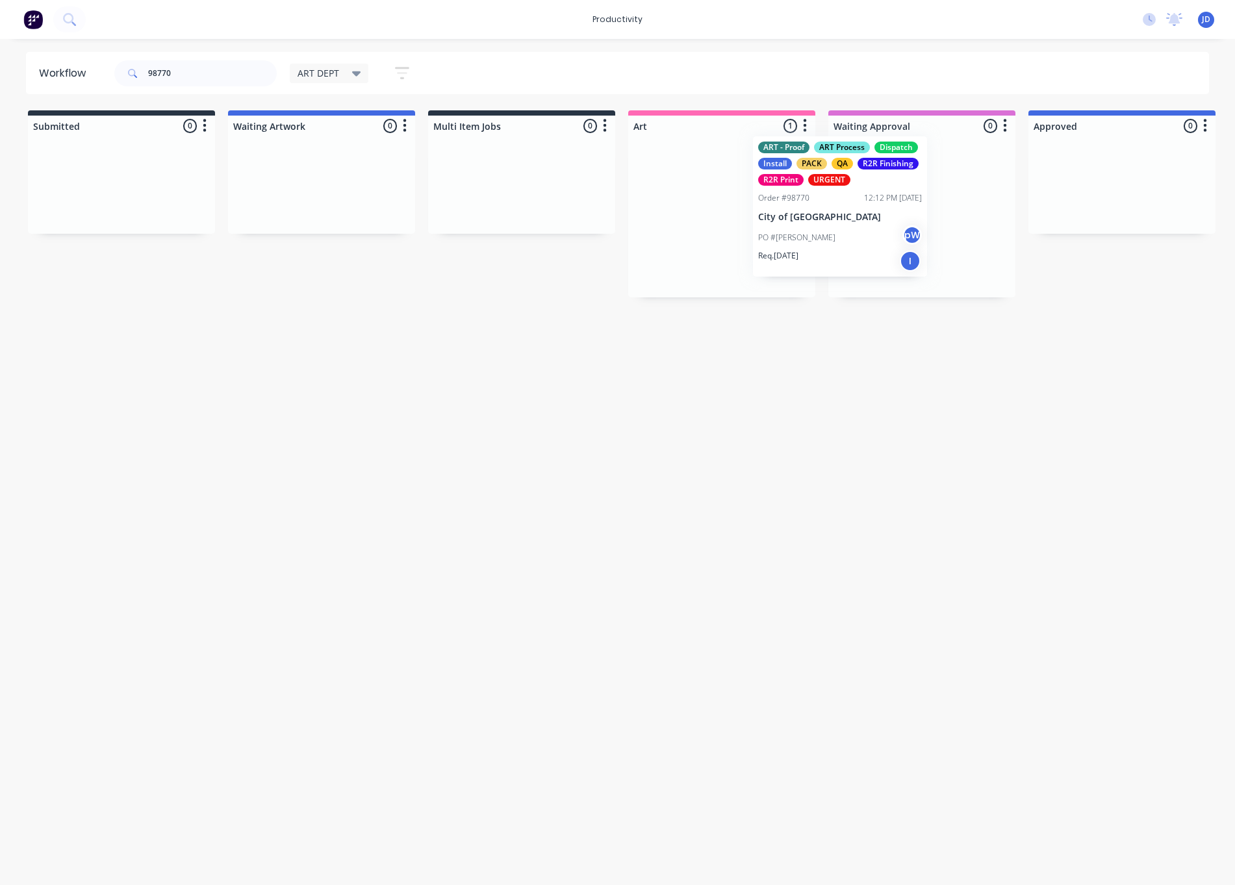
drag, startPoint x: 769, startPoint y: 193, endPoint x: 817, endPoint y: 190, distance: 48.2
